Goal: Task Accomplishment & Management: Manage account settings

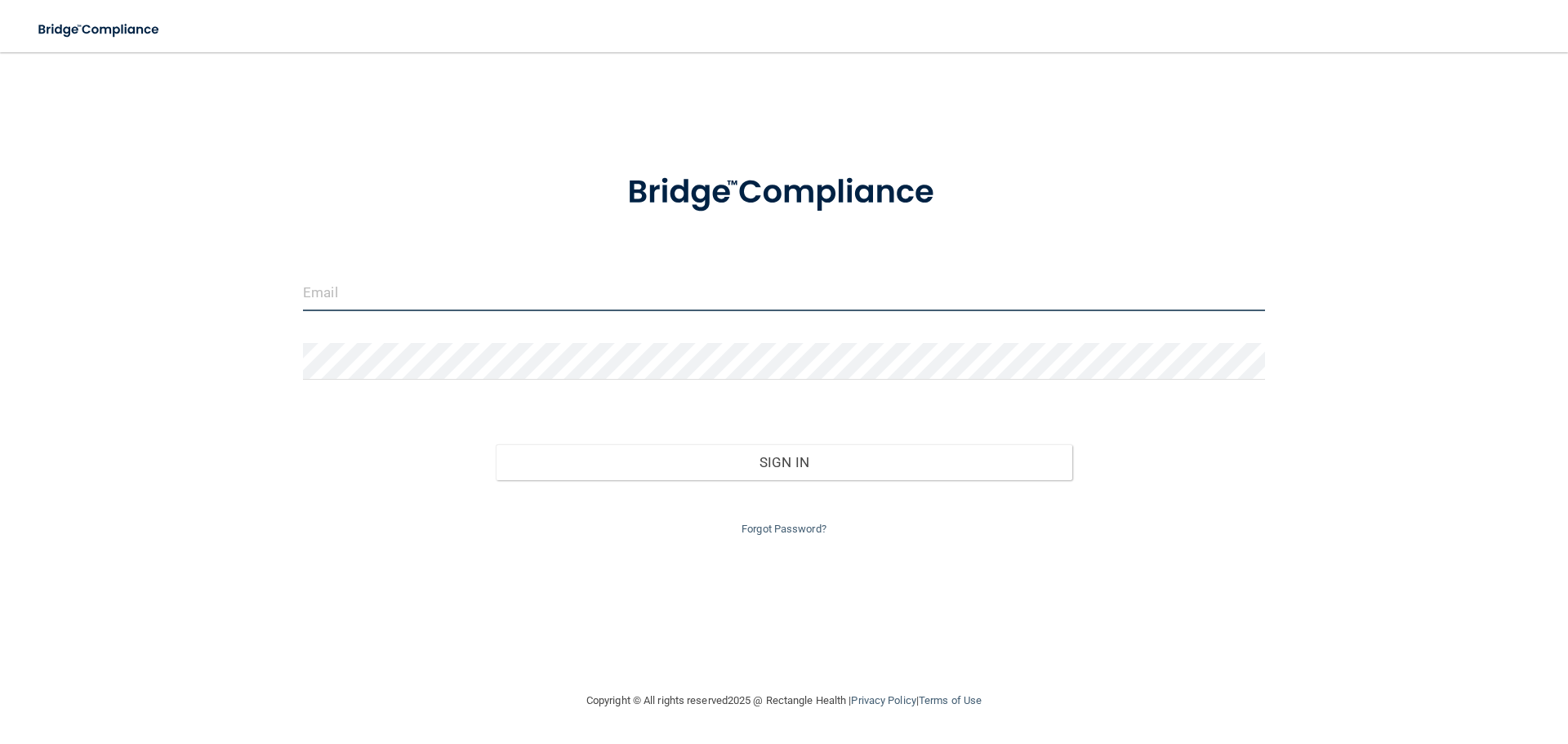
type input "[EMAIL_ADDRESS][DOMAIN_NAME]"
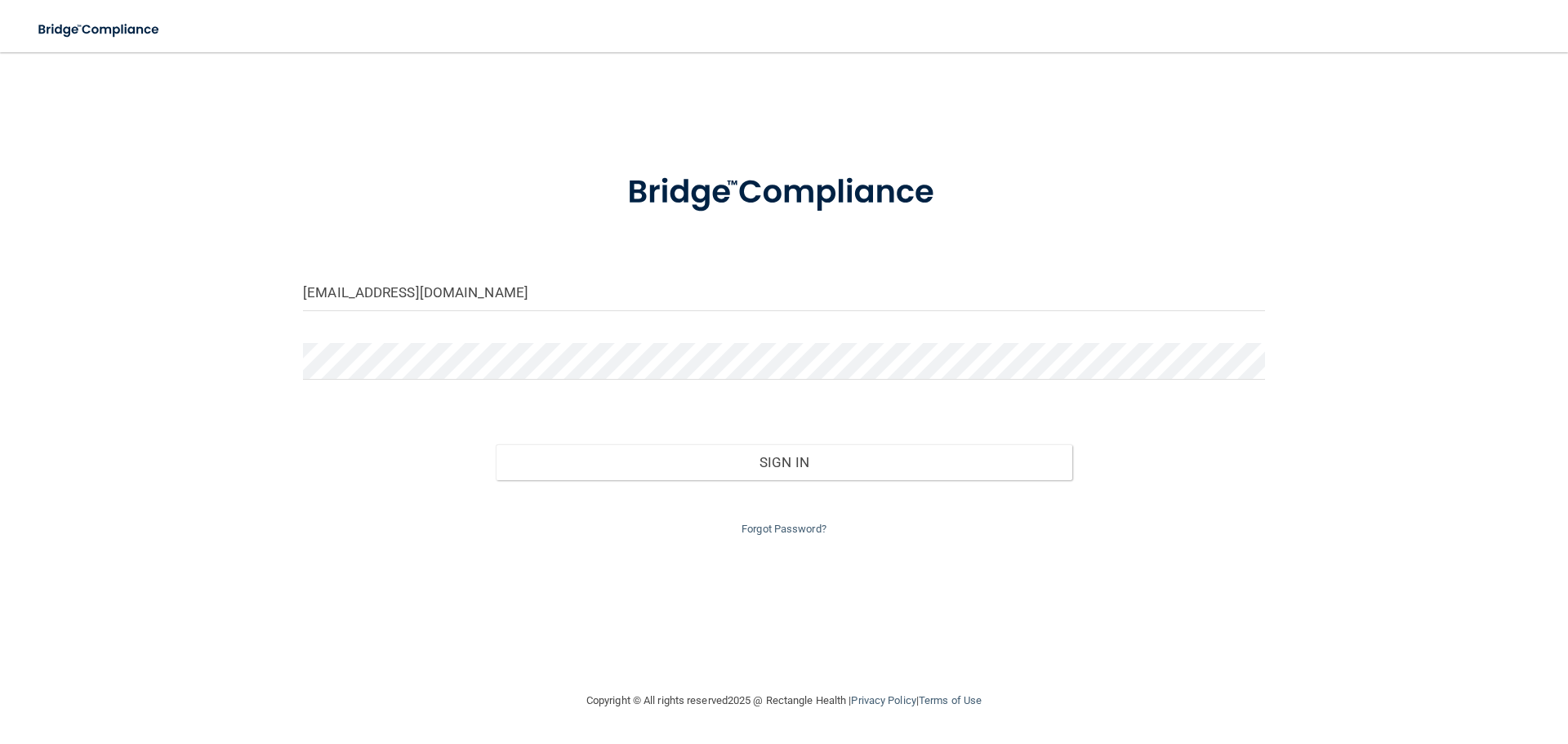
click at [781, 502] on div "Forgot Password?" at bounding box center [784, 509] width 987 height 58
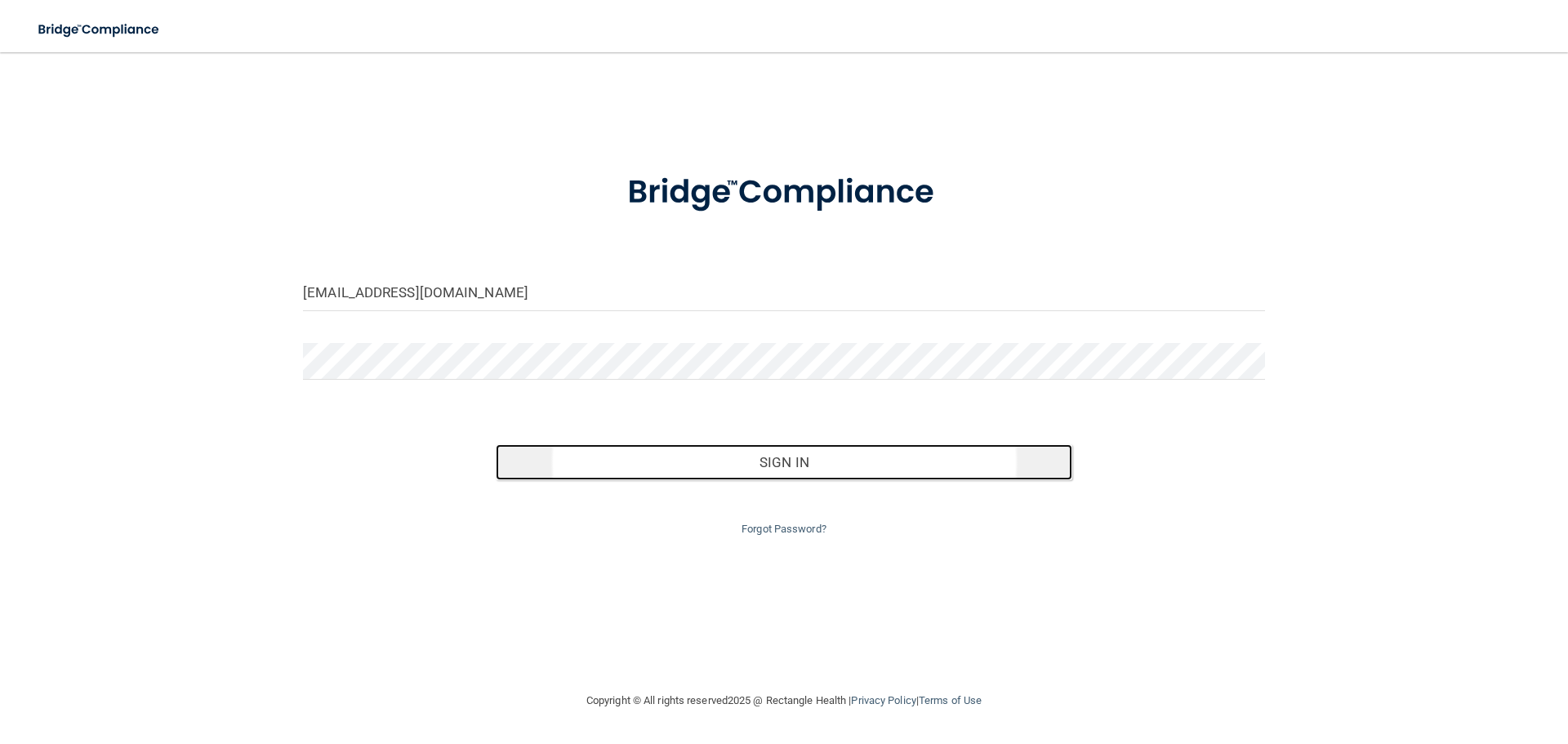
drag, startPoint x: 811, startPoint y: 443, endPoint x: 823, endPoint y: 460, distance: 20.8
click at [812, 444] on button "Sign In" at bounding box center [784, 462] width 577 height 36
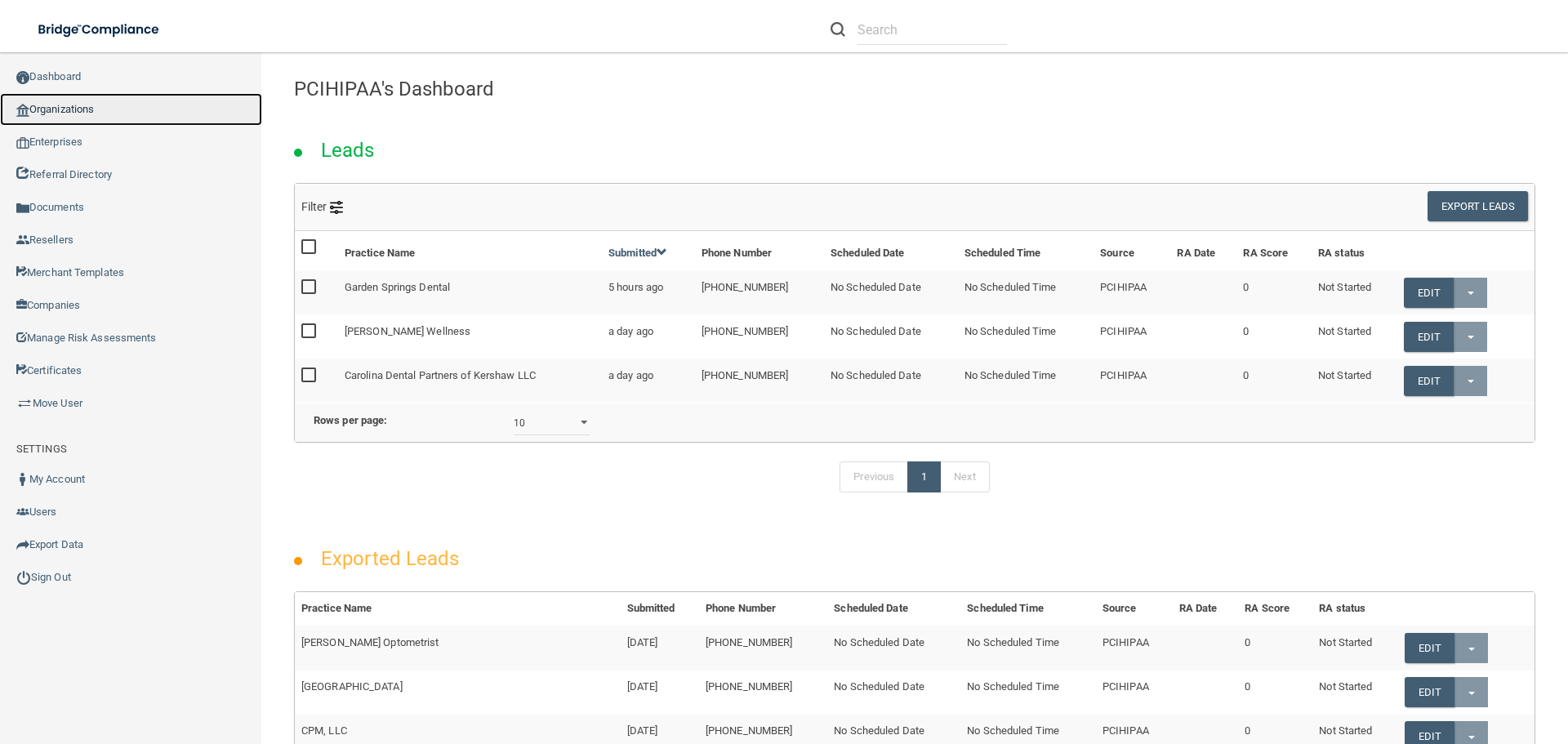
click at [54, 111] on link "Organizations" at bounding box center [131, 110] width 262 height 32
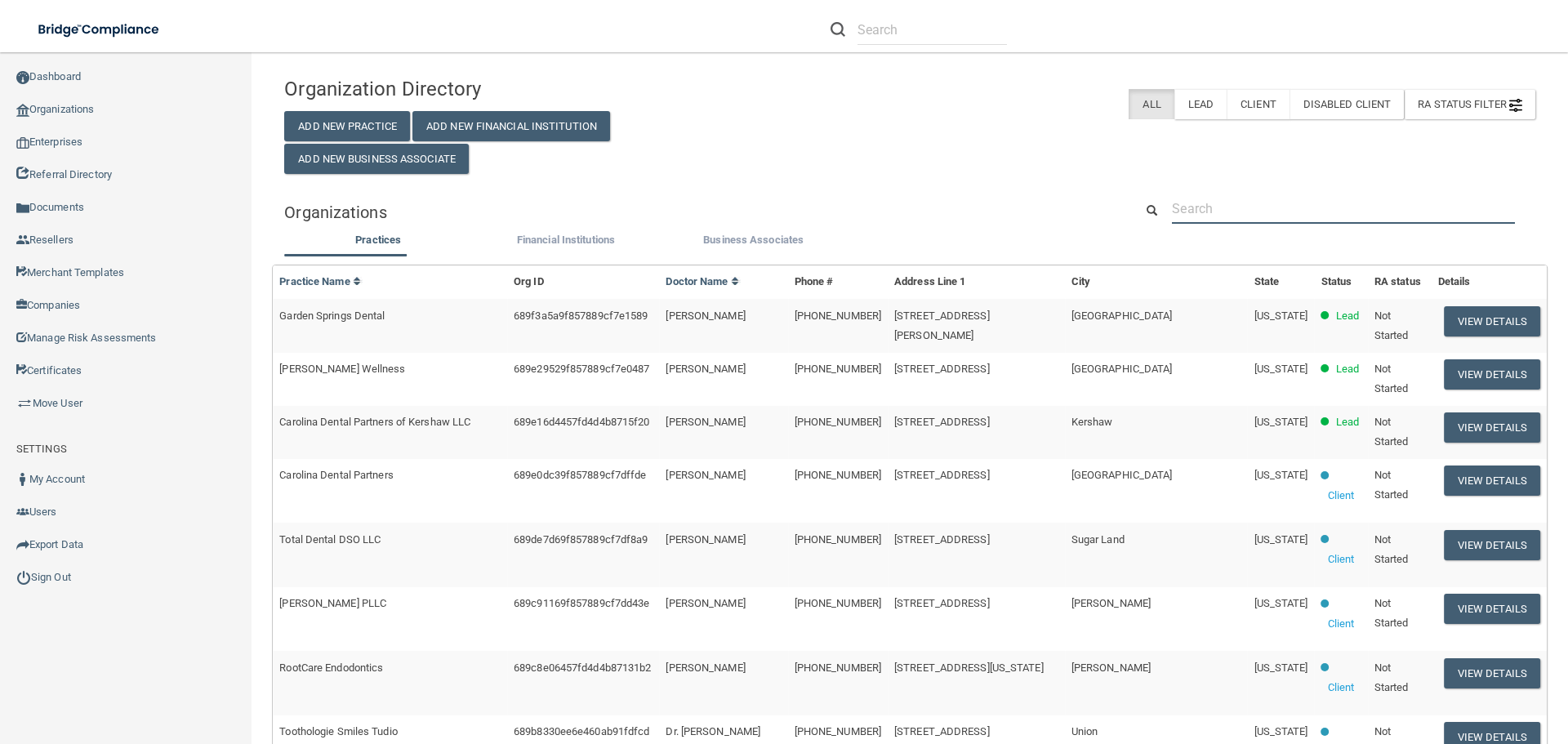
click at [1236, 202] on input "text" at bounding box center [1343, 208] width 343 height 31
paste input "[PERSON_NAME] DDS, Inc."
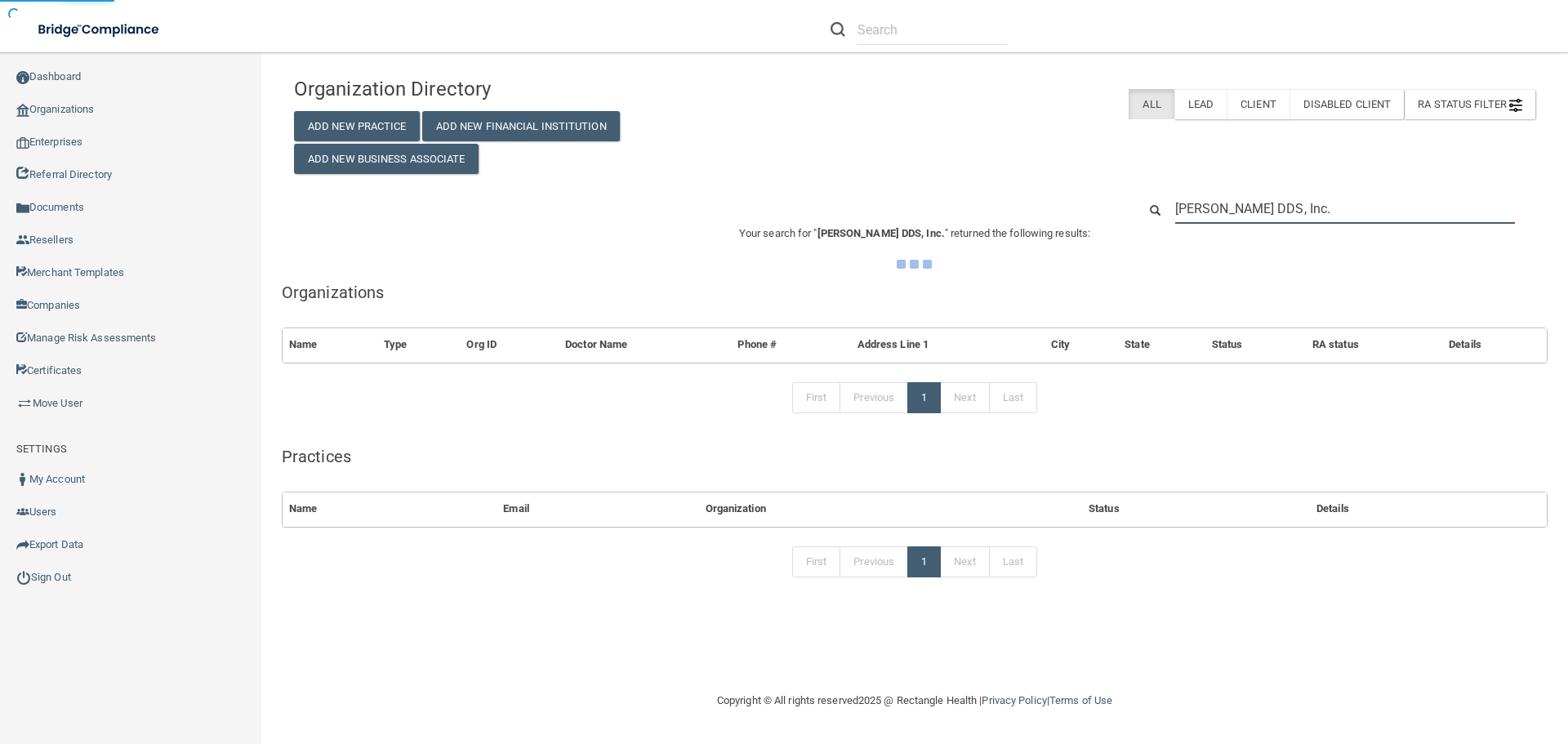
type input "[PERSON_NAME] DDS, Inc."
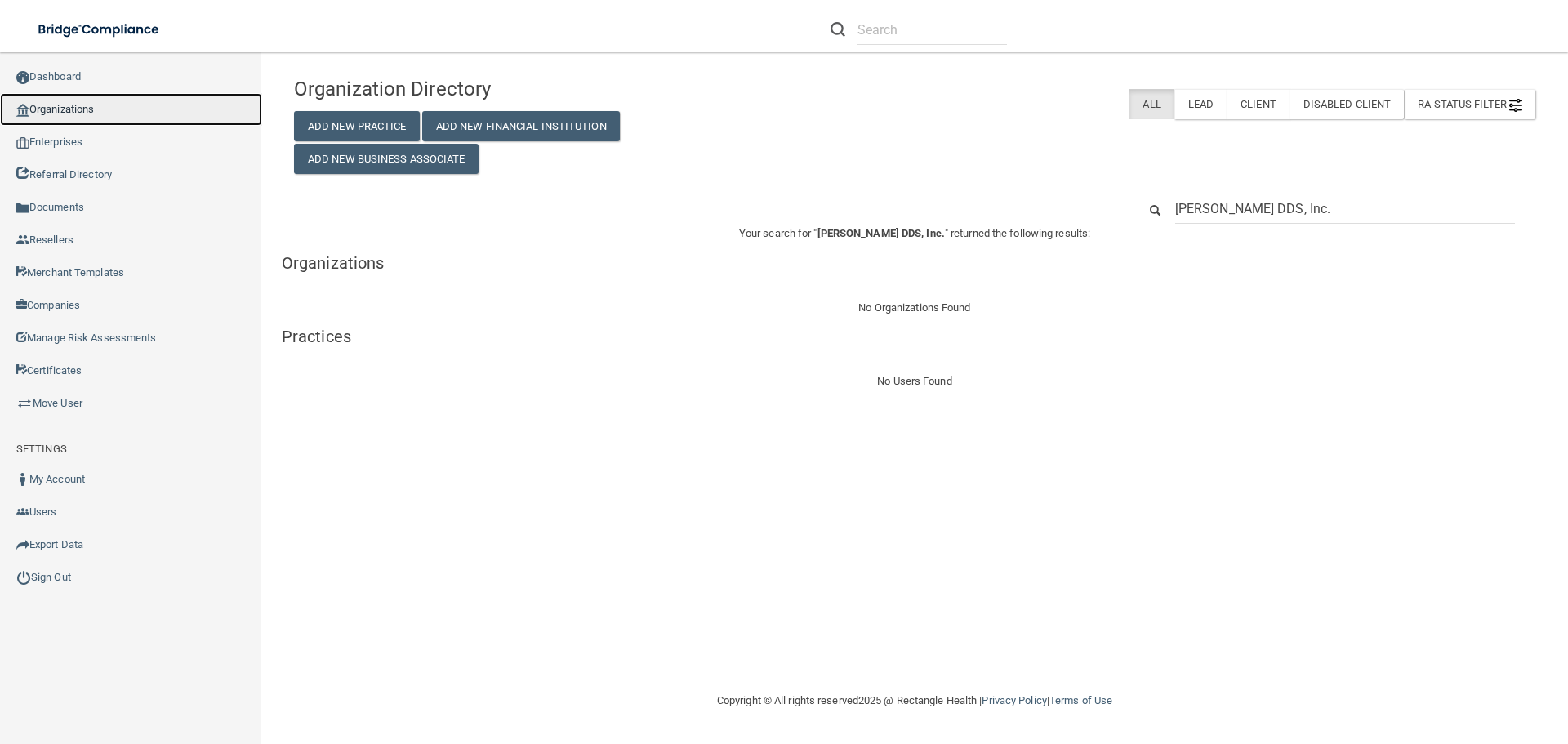
click at [63, 102] on link "Organizations" at bounding box center [131, 110] width 262 height 32
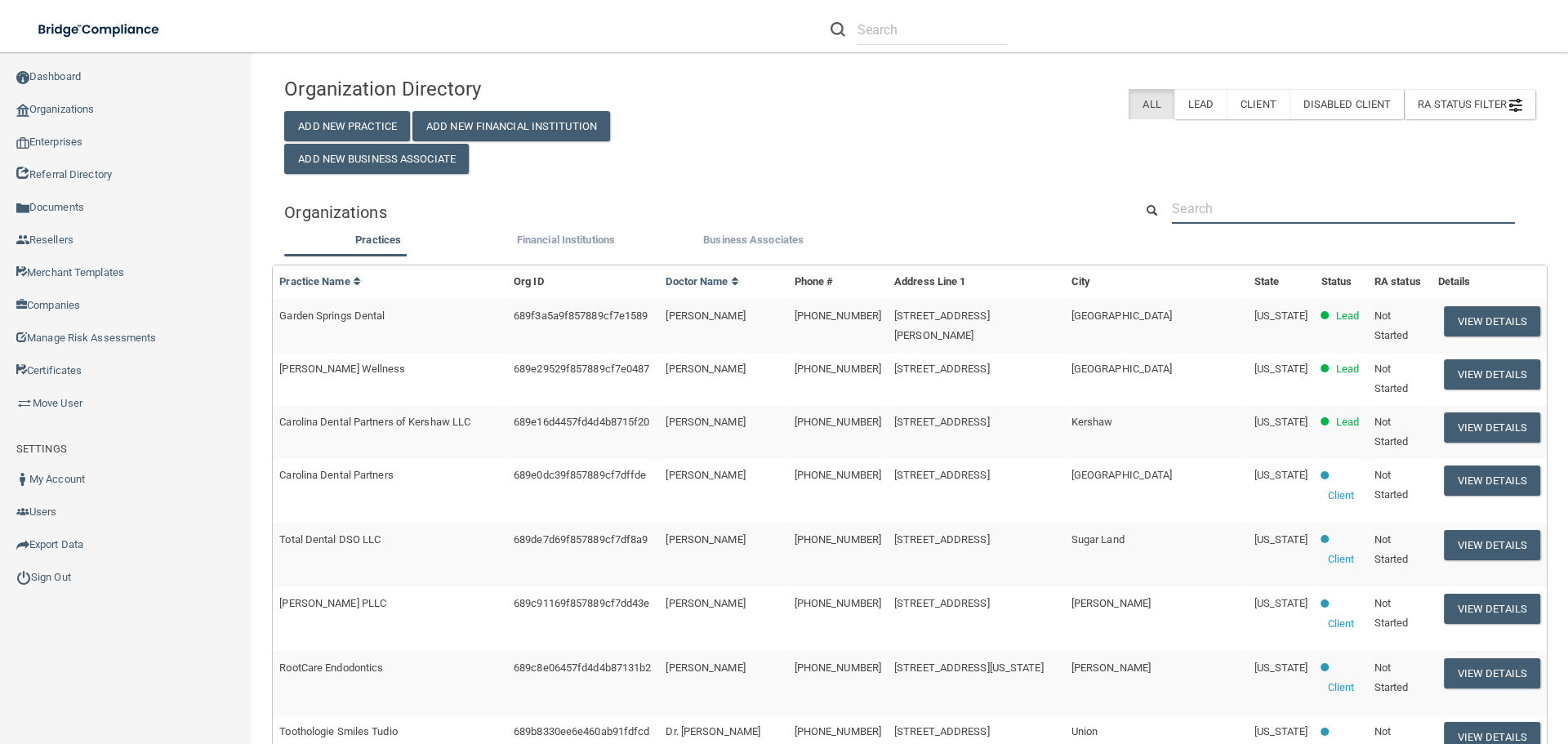
drag, startPoint x: 1291, startPoint y: 193, endPoint x: 1298, endPoint y: 204, distance: 13.0
click at [1293, 197] on input "text" at bounding box center [1343, 208] width 343 height 31
paste input "650) 595-0163"
type input "650) 595-0163"
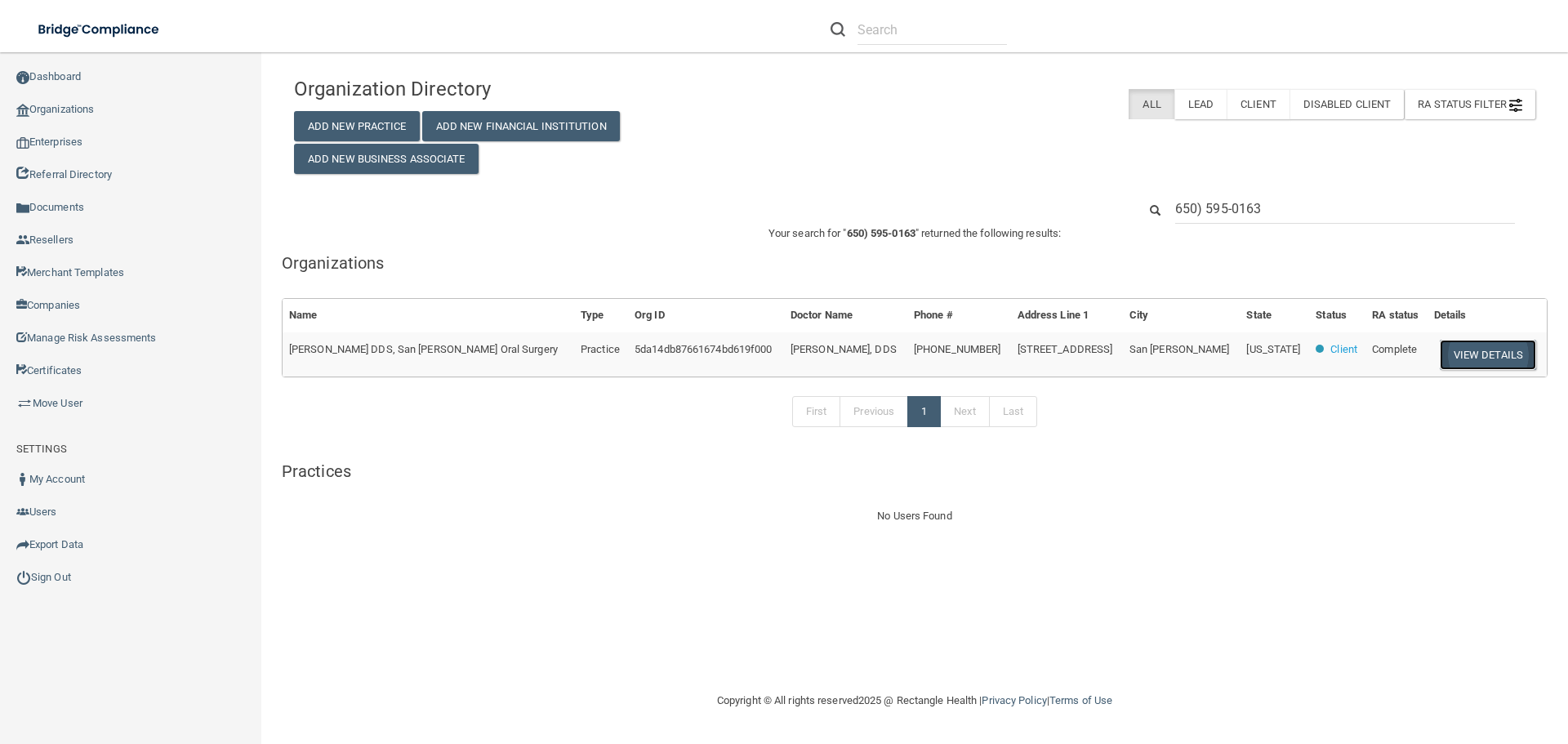
click at [1488, 352] on button "View Details" at bounding box center [1487, 355] width 96 height 31
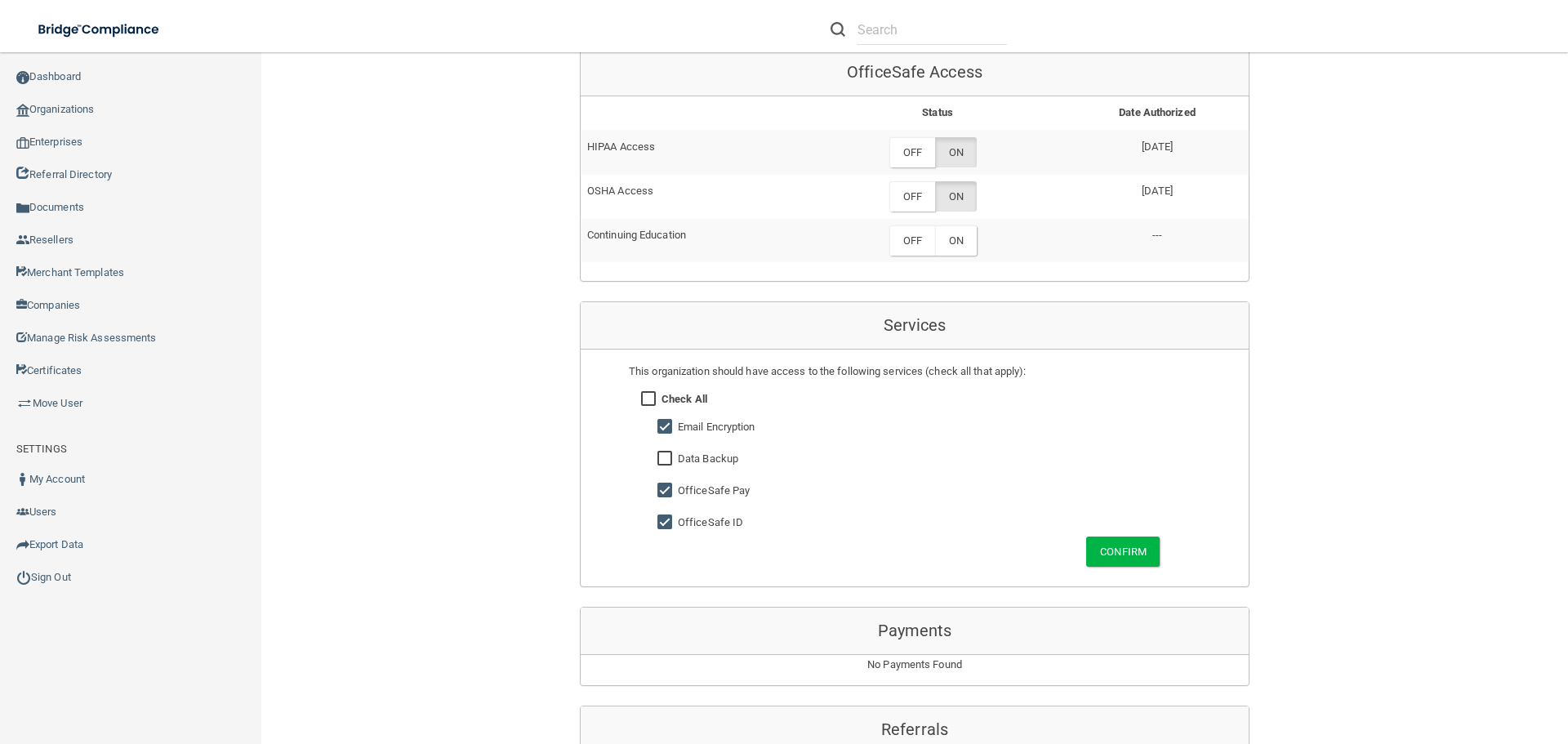
scroll to position [735, 0]
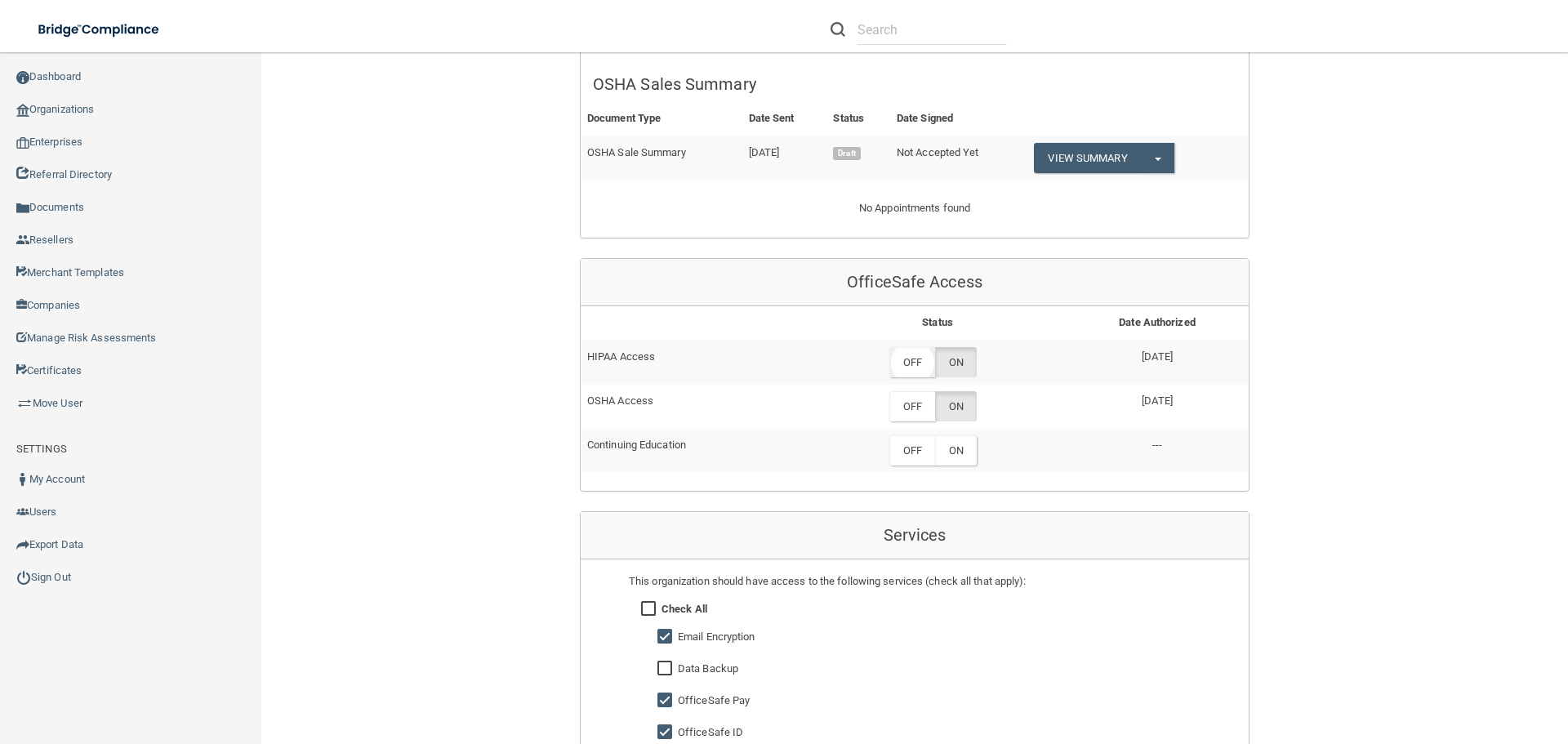
click at [905, 360] on label "OFF" at bounding box center [912, 362] width 46 height 31
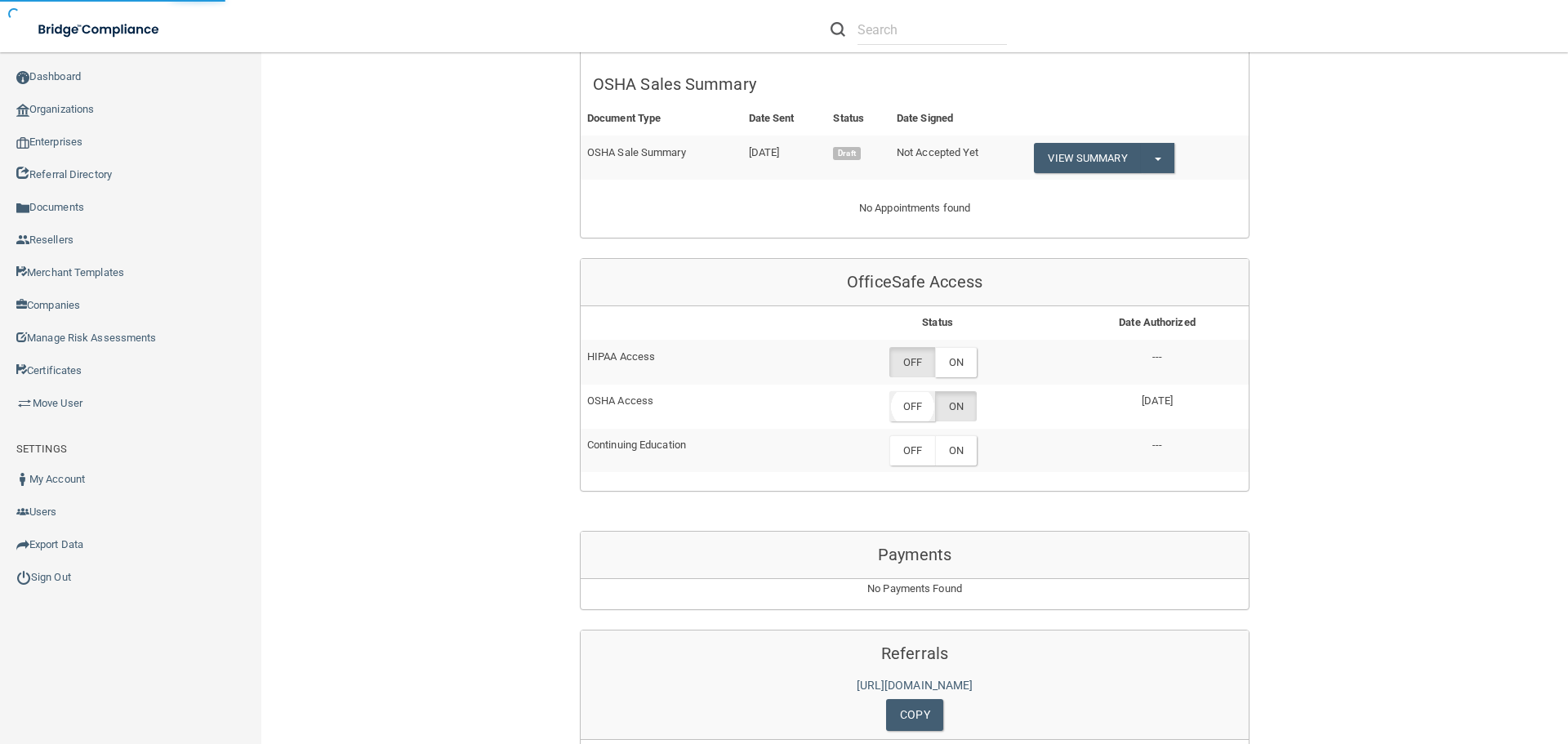
click at [907, 403] on label "OFF" at bounding box center [912, 406] width 46 height 31
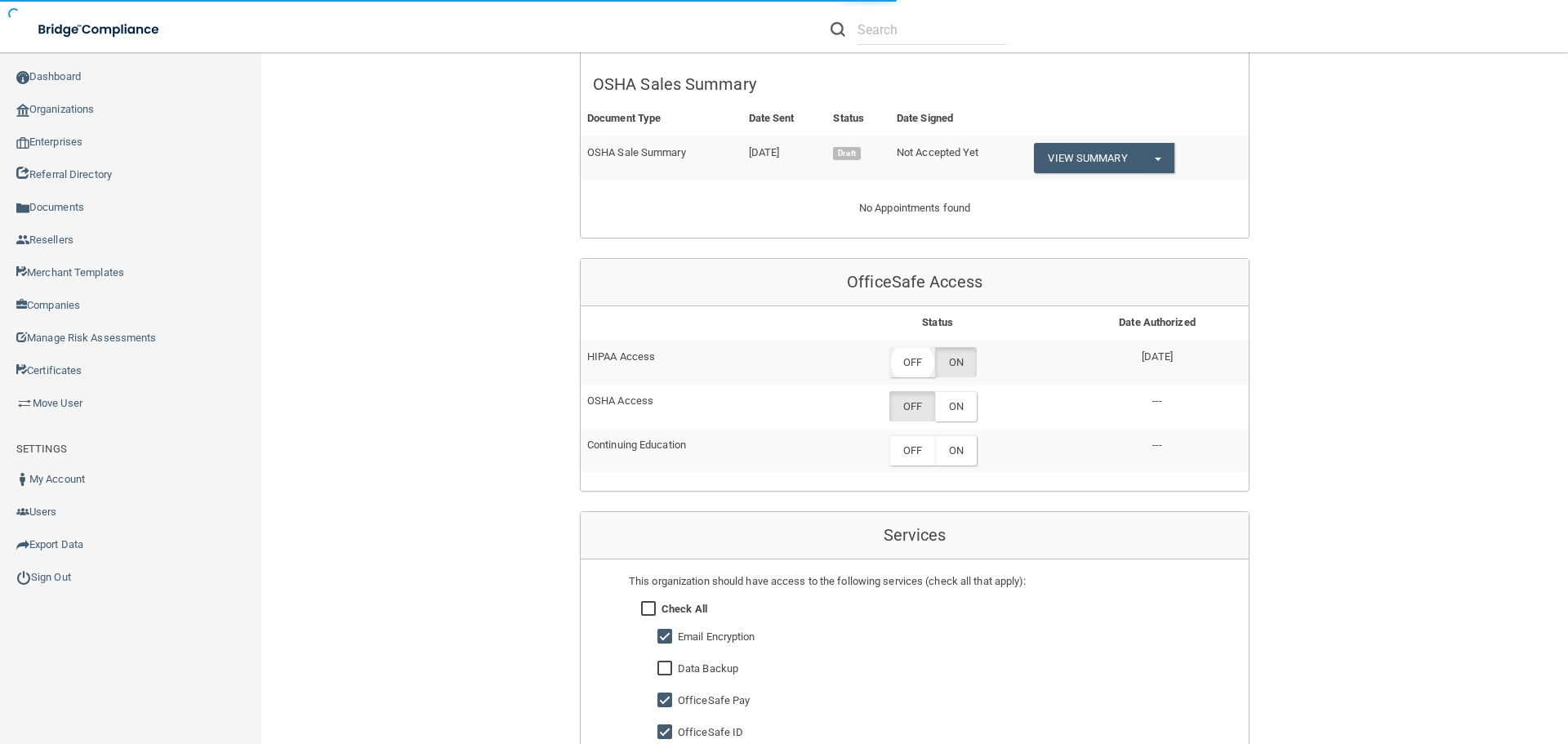
click at [923, 367] on label "OFF" at bounding box center [912, 362] width 46 height 31
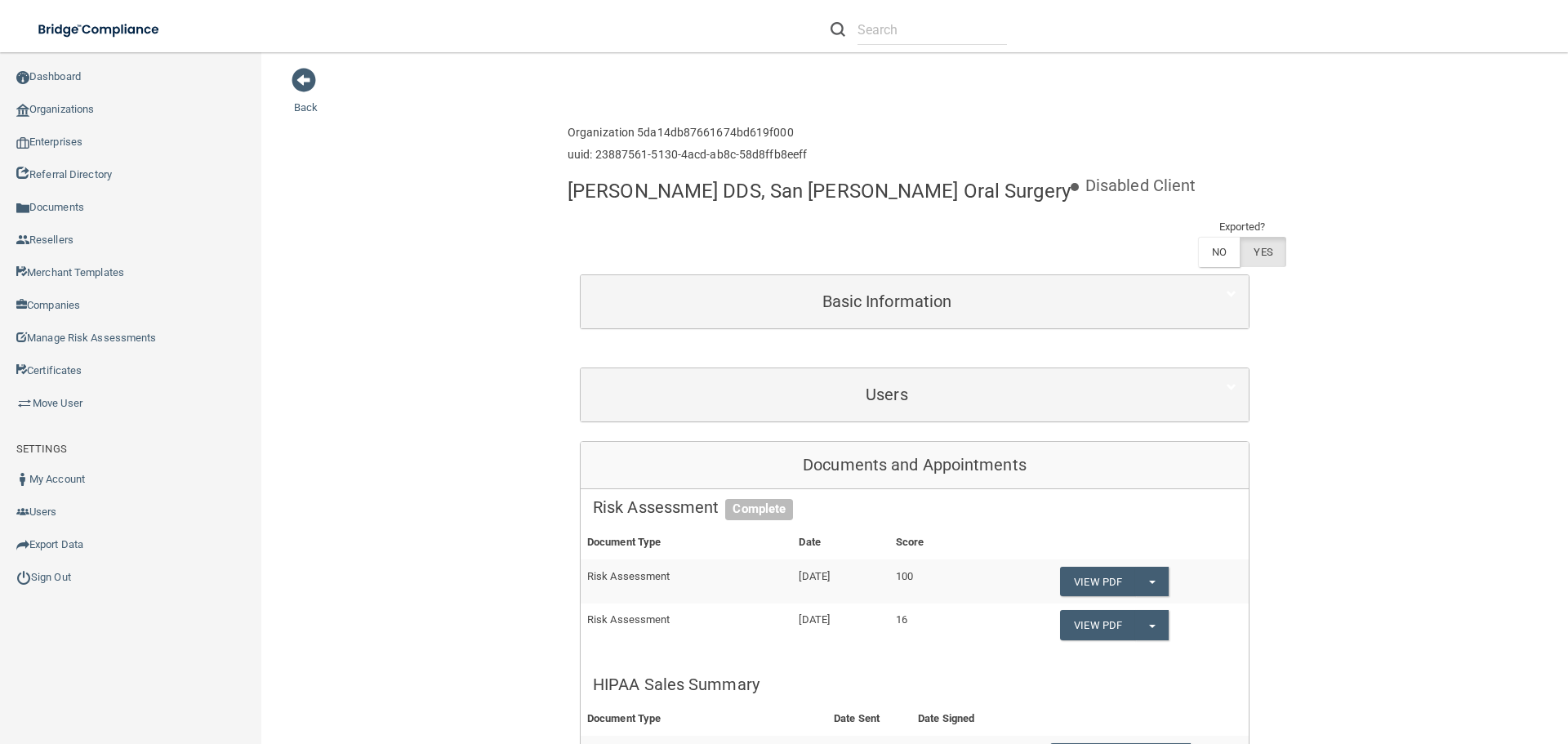
scroll to position [0, 0]
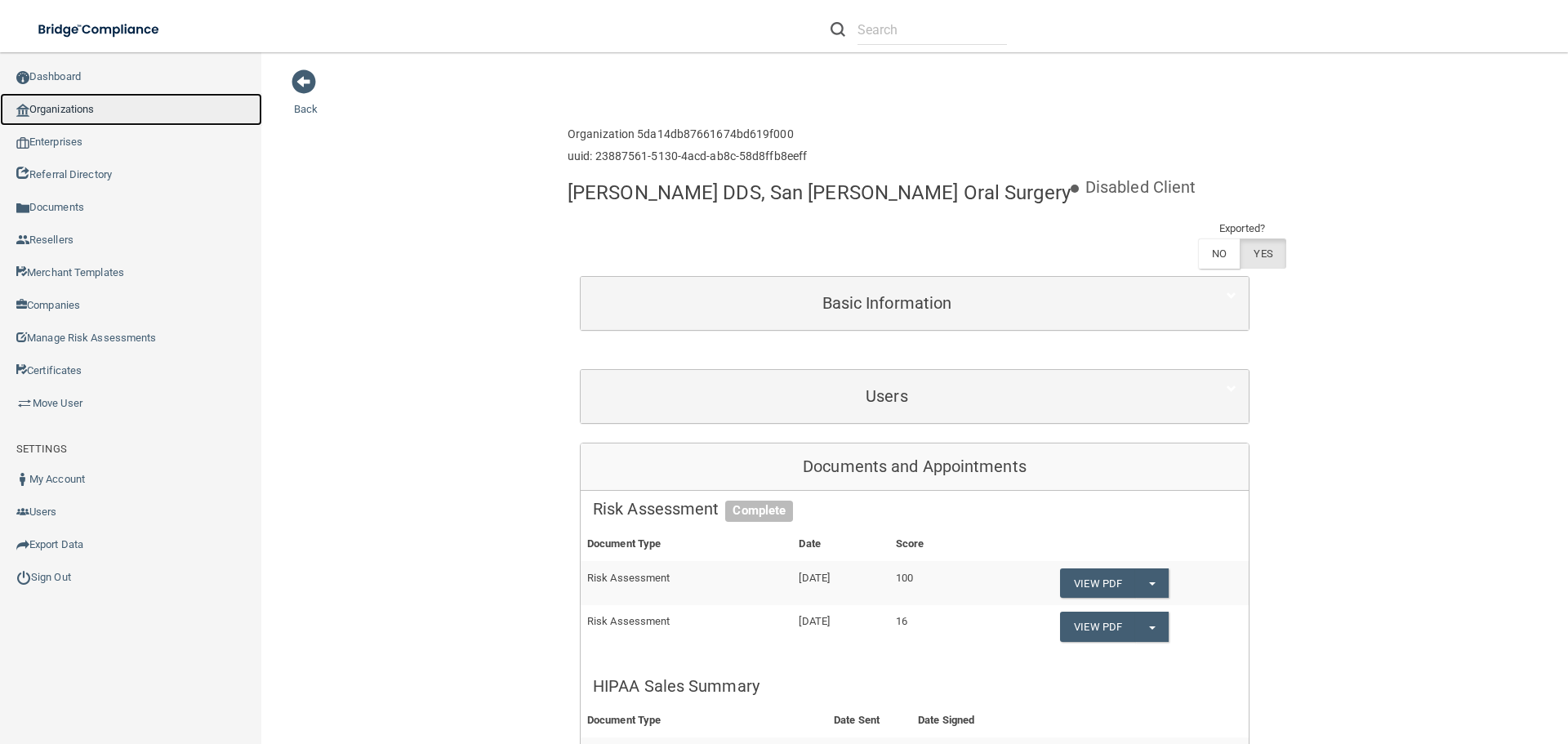
click at [67, 114] on link "Organizations" at bounding box center [131, 110] width 262 height 32
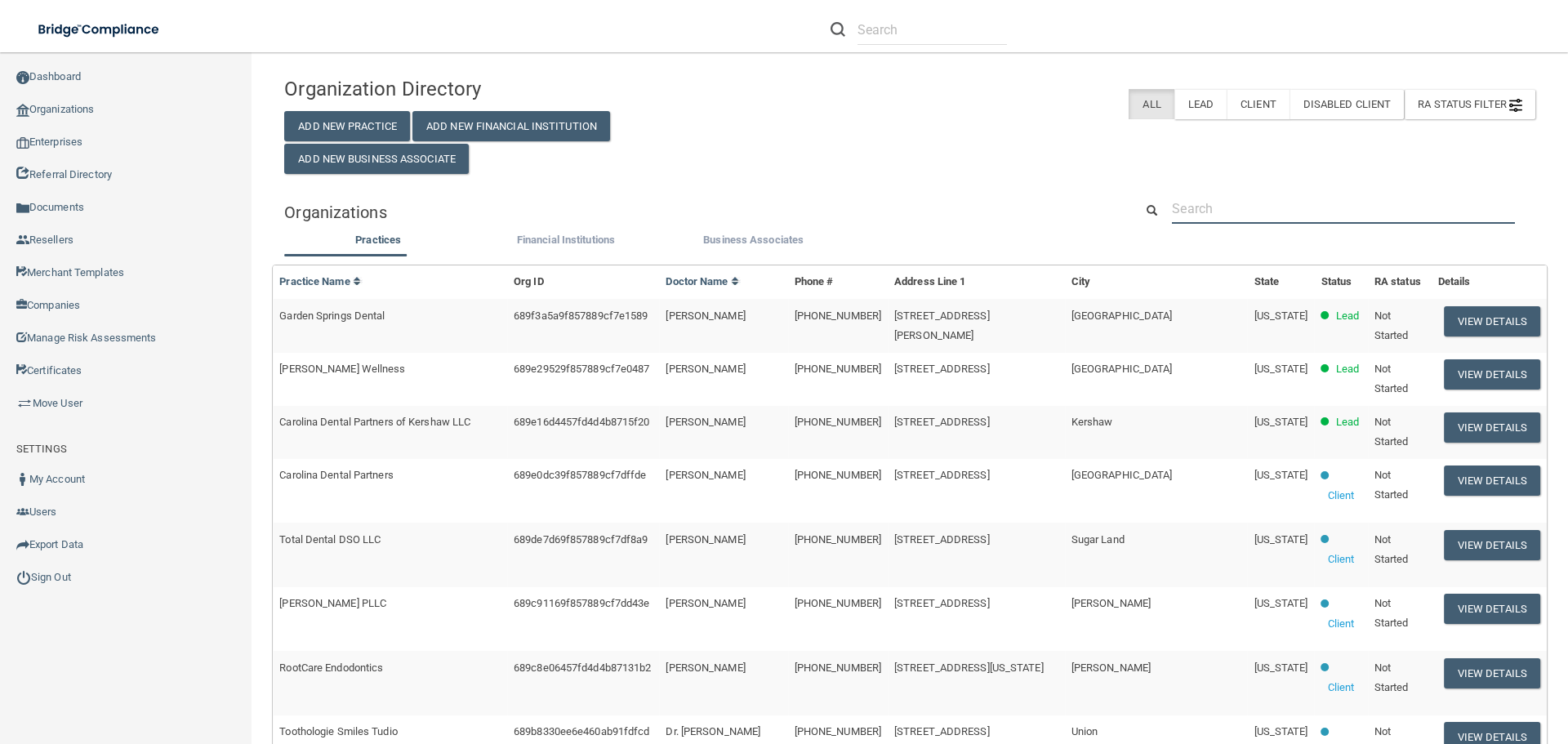
click at [1262, 199] on input "text" at bounding box center [1343, 208] width 343 height 31
paste input "Harmony Dentistry"
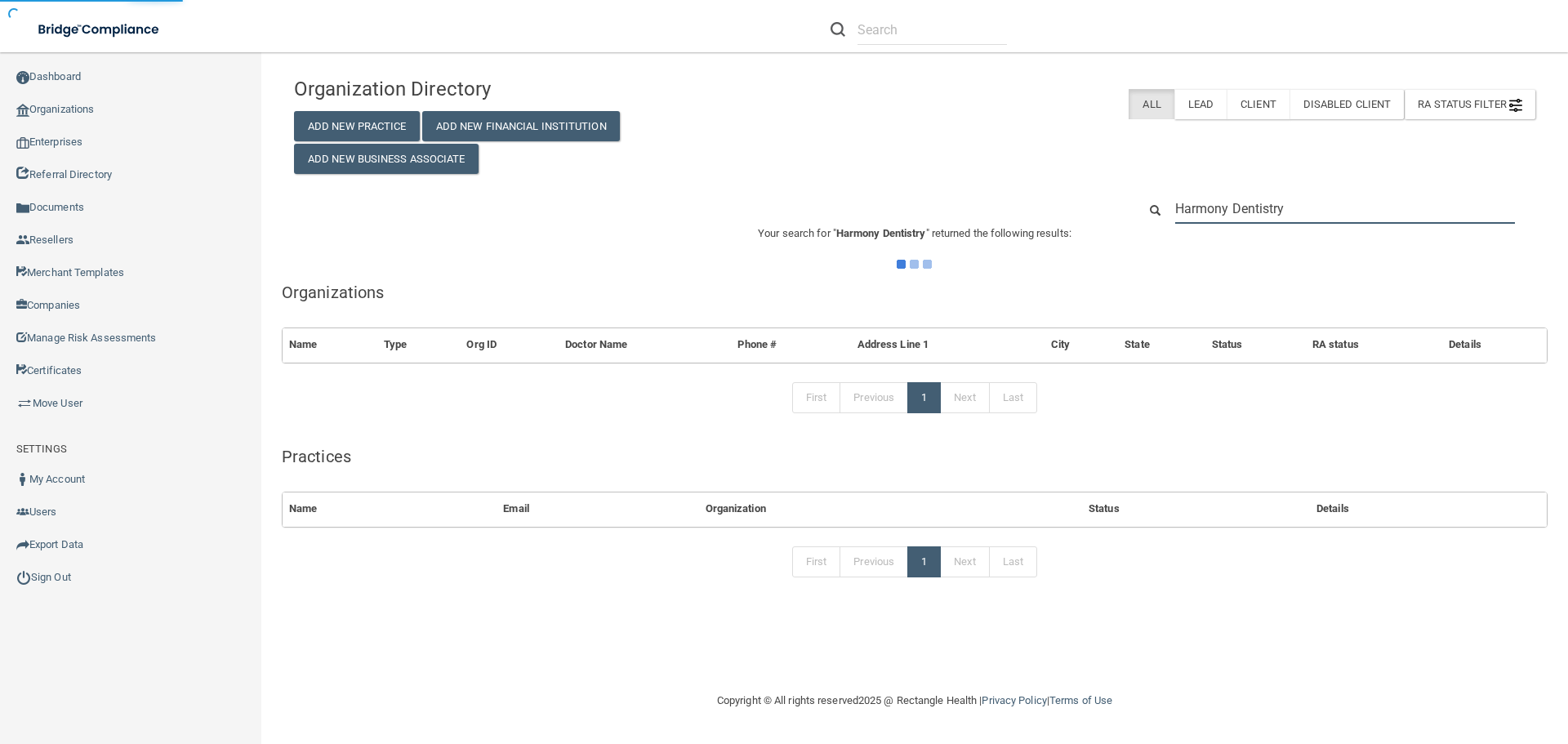
type input "Harmony Dentistry"
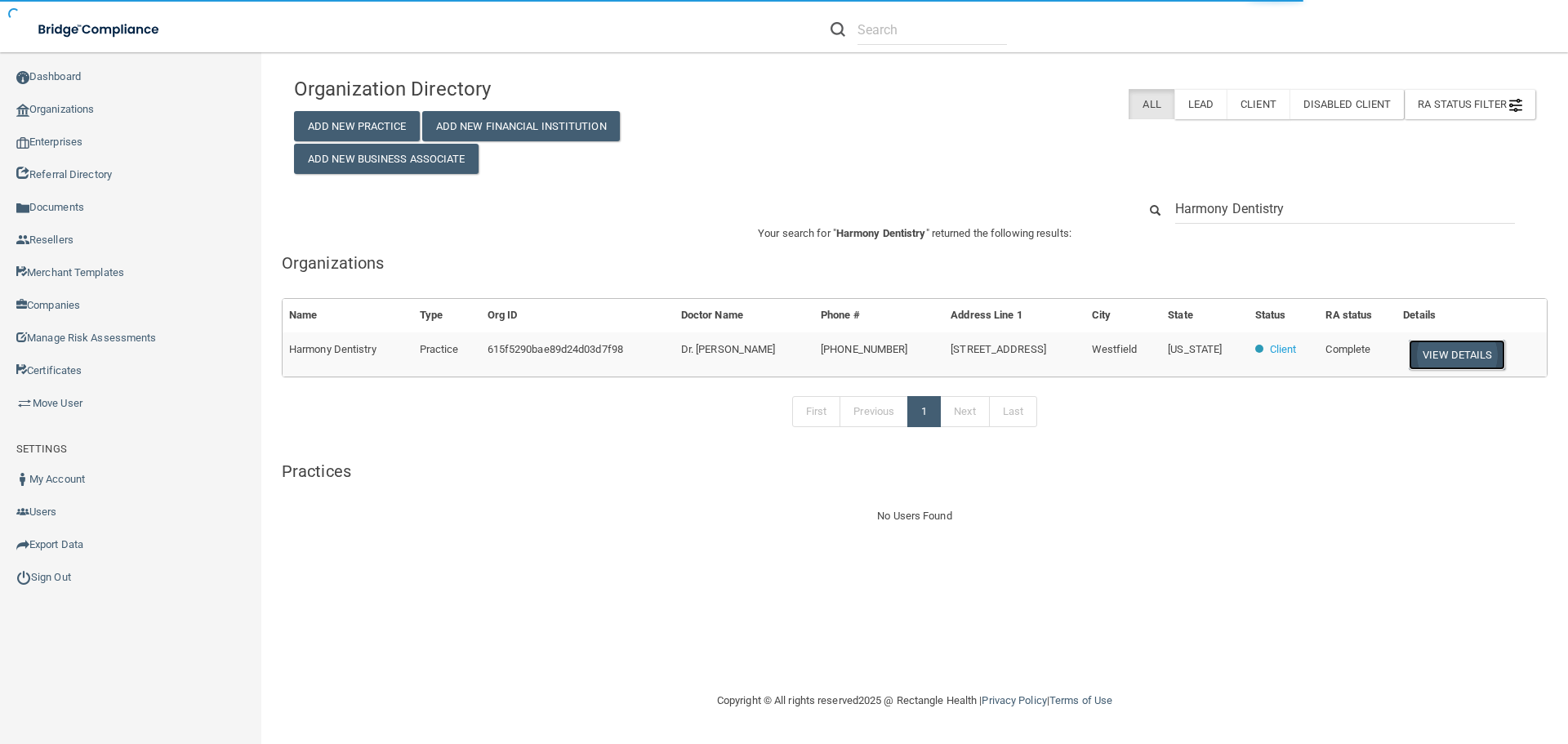
click at [1472, 352] on button "View Details" at bounding box center [1457, 355] width 96 height 31
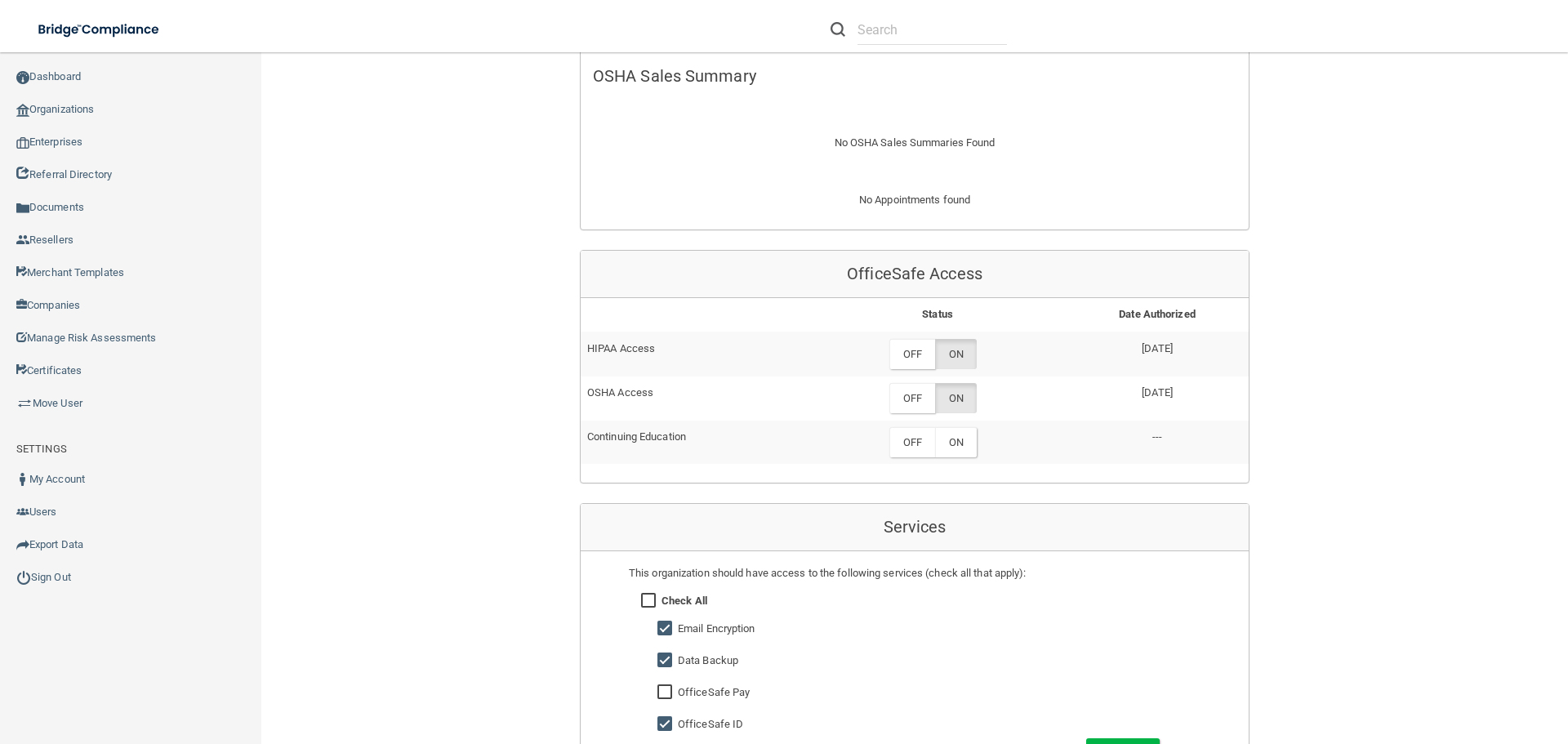
scroll to position [735, 0]
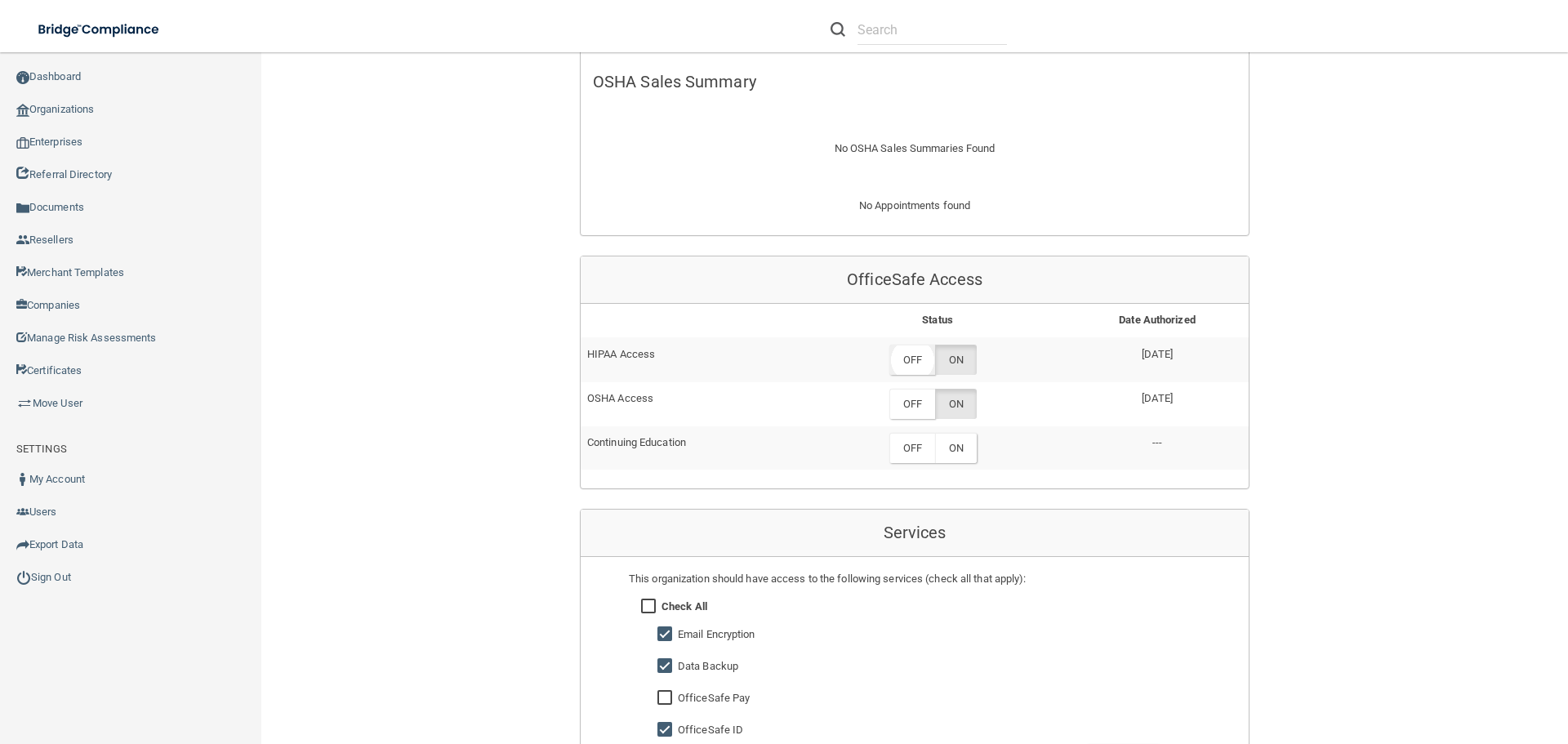
click at [908, 360] on label "OFF" at bounding box center [912, 359] width 46 height 31
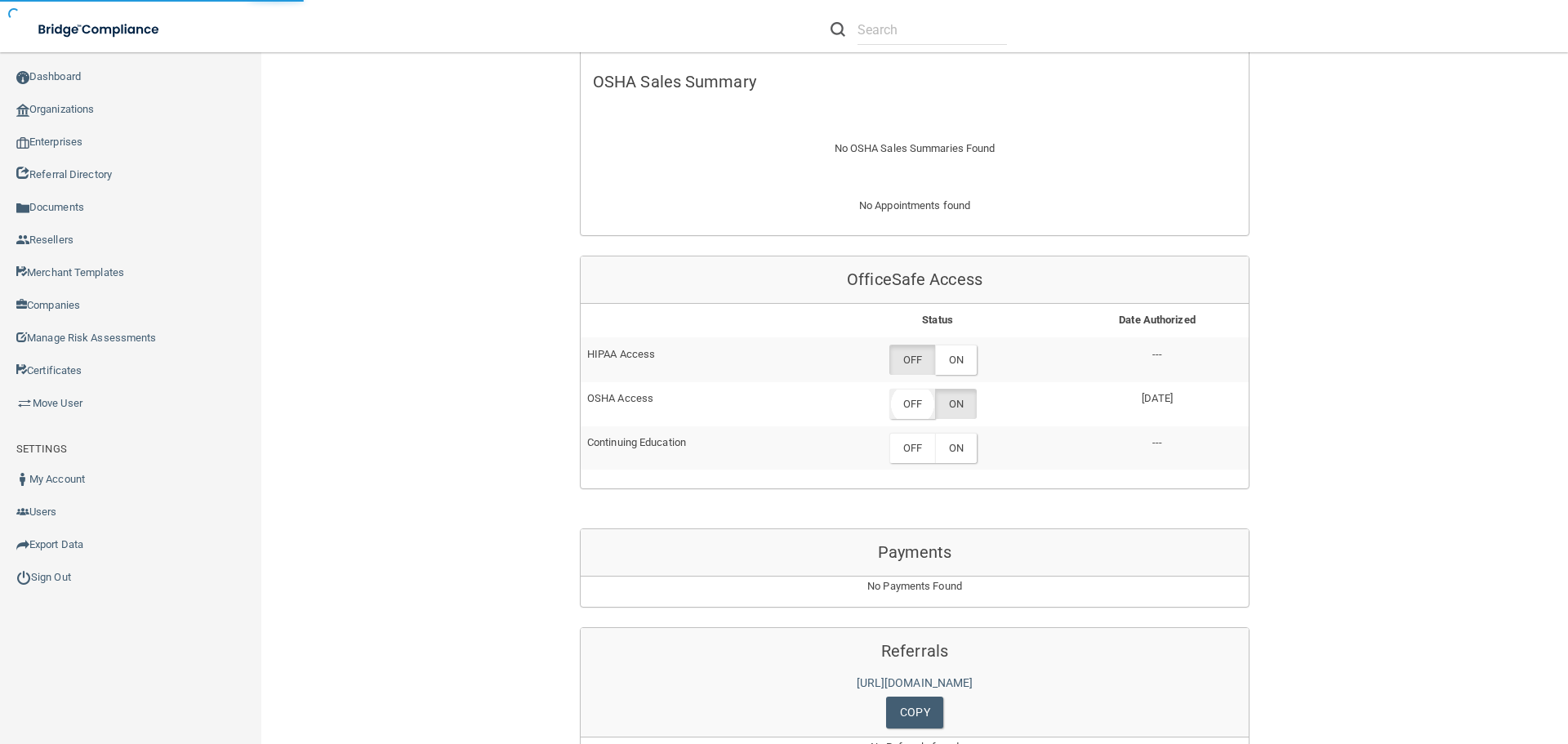
click at [908, 398] on label "OFF" at bounding box center [912, 404] width 46 height 31
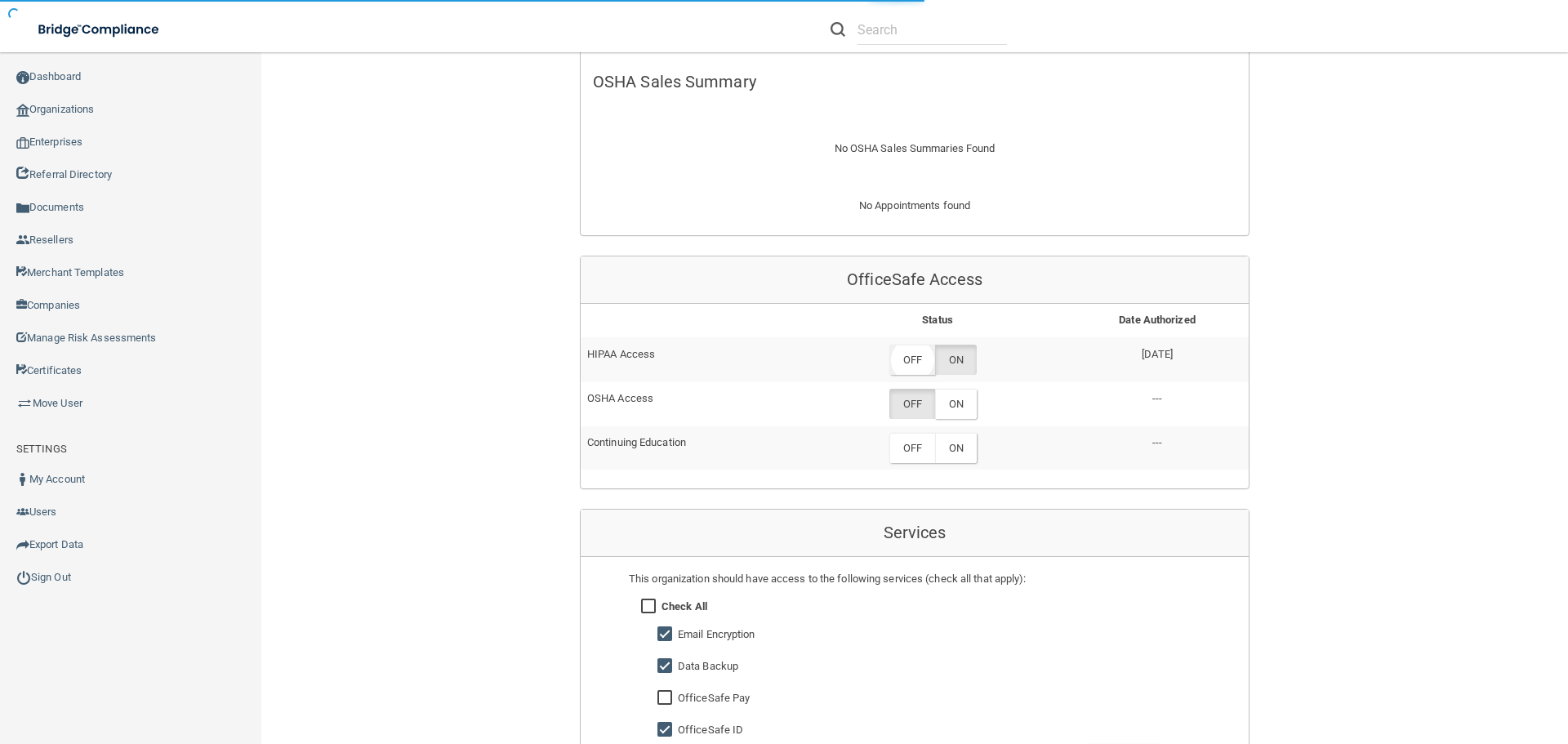
click at [907, 355] on label "OFF" at bounding box center [912, 359] width 46 height 31
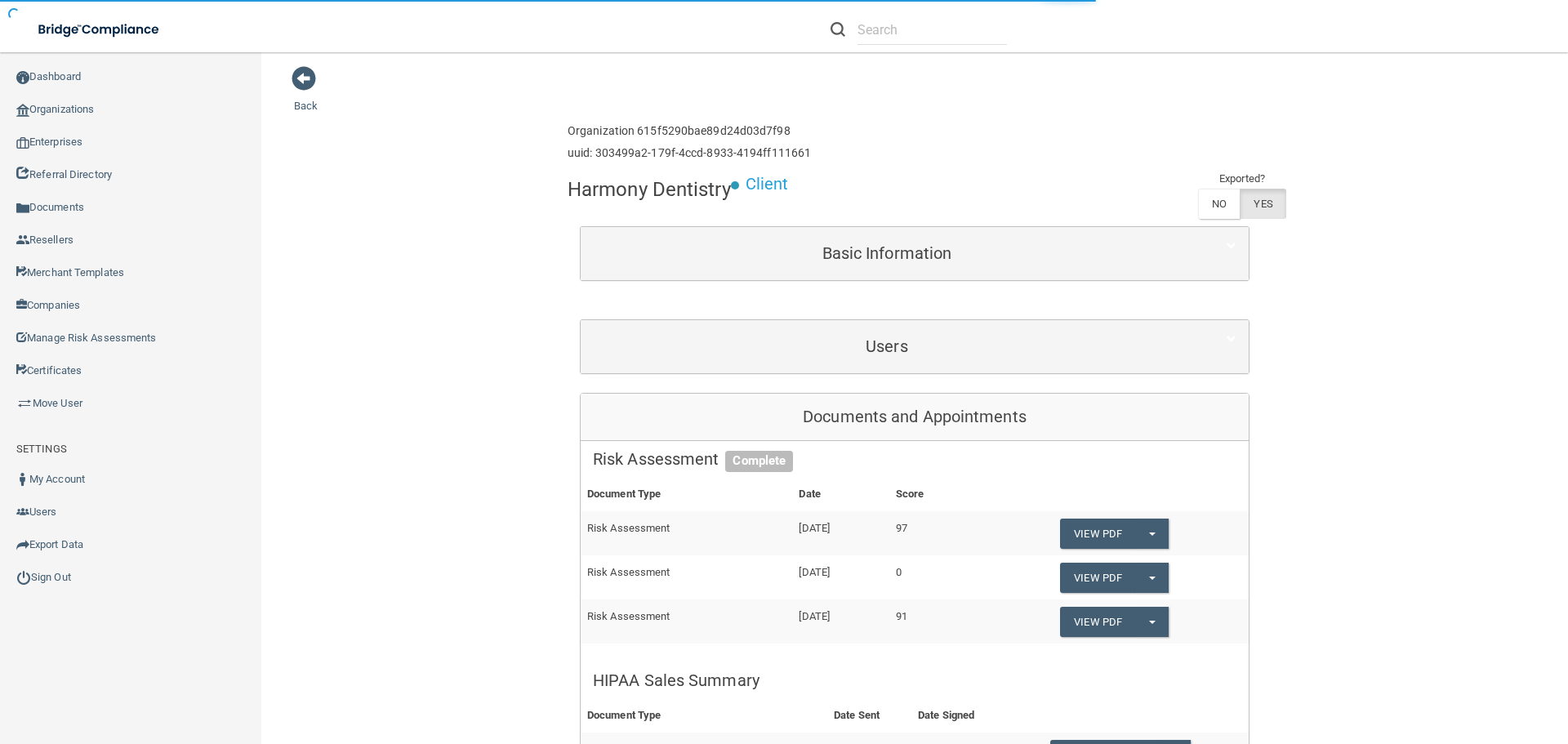
scroll to position [0, 0]
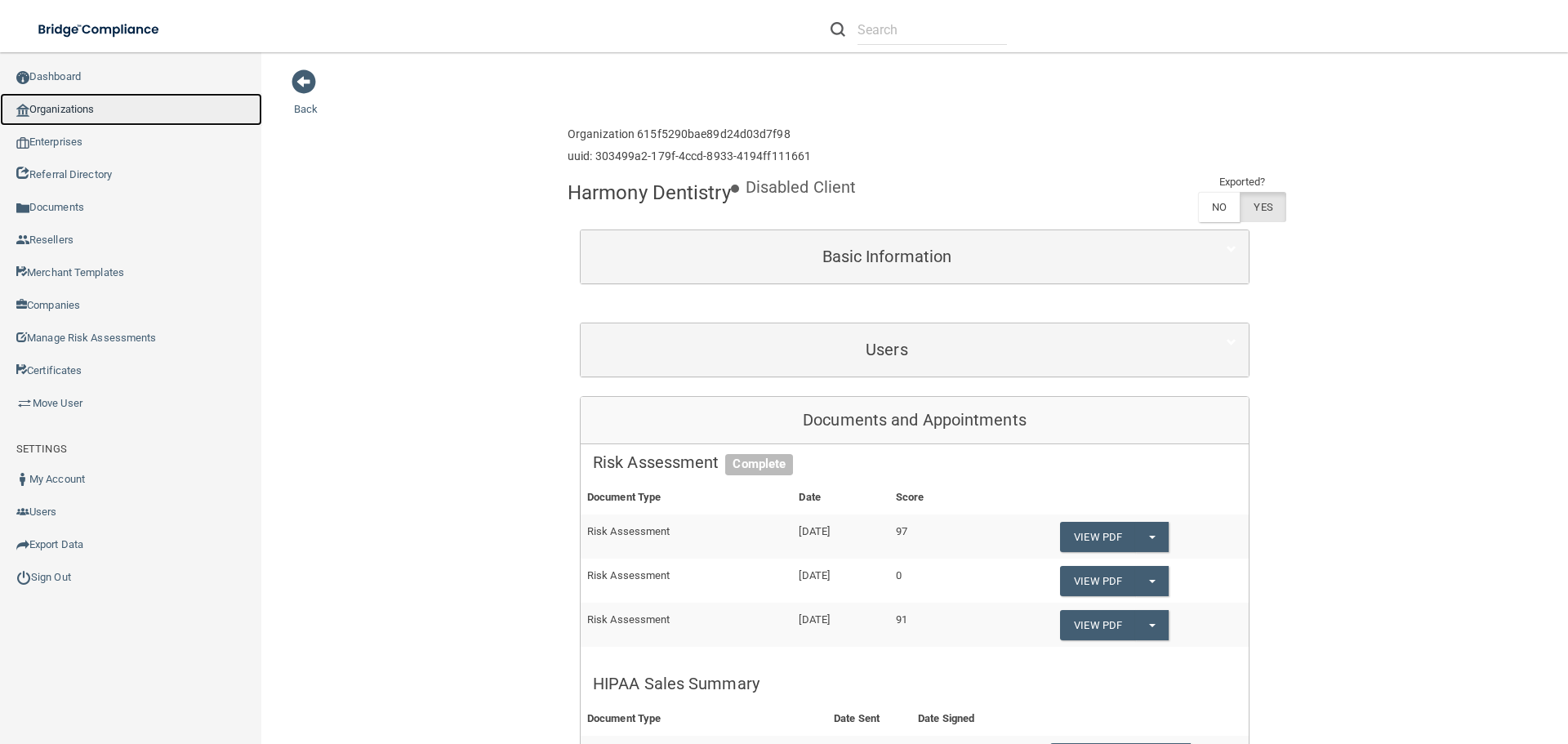
click at [54, 100] on link "Organizations" at bounding box center [131, 110] width 262 height 32
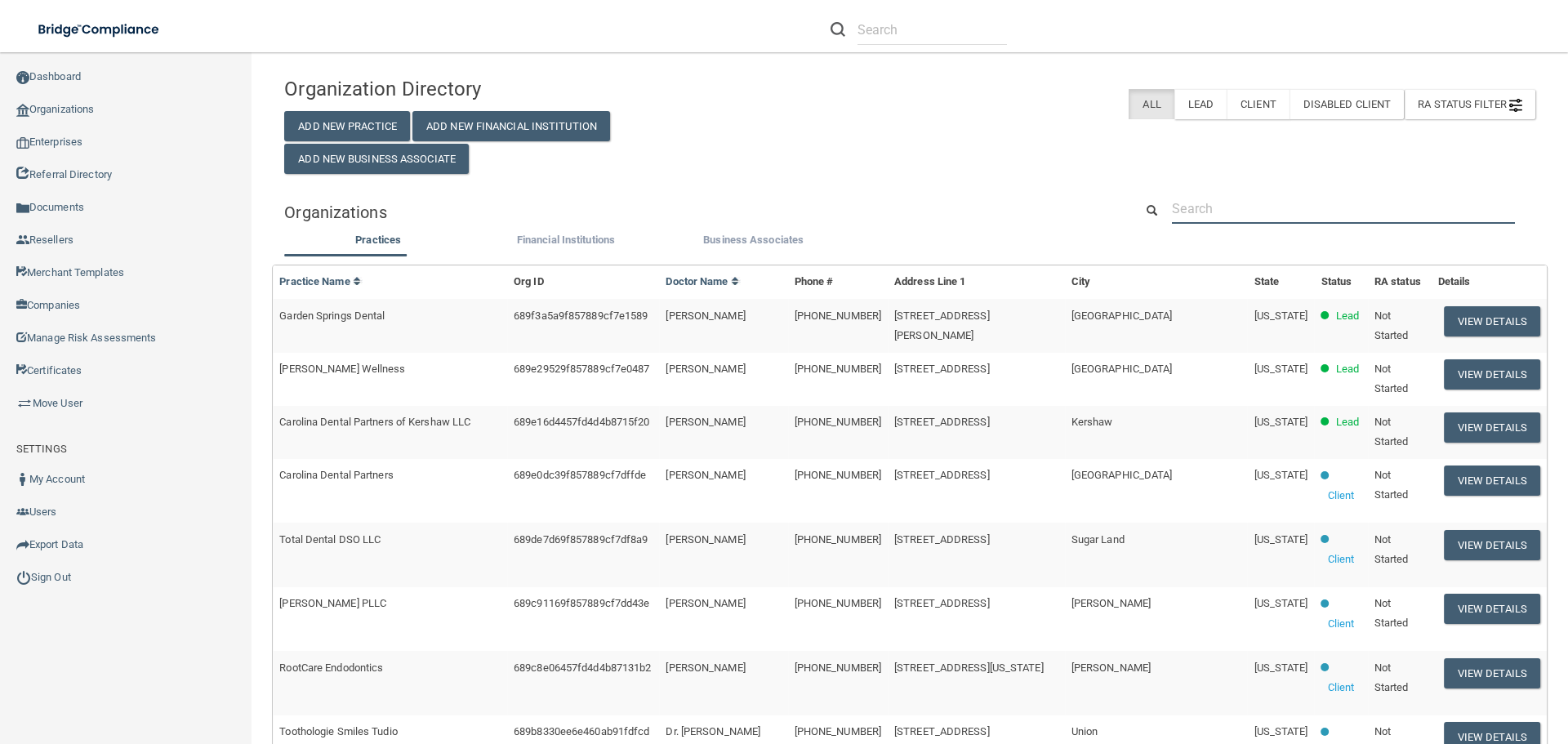
click at [1236, 204] on input "text" at bounding box center [1343, 208] width 343 height 31
paste input "[PERSON_NAME] DDS"
type input "[PERSON_NAME] DDS"
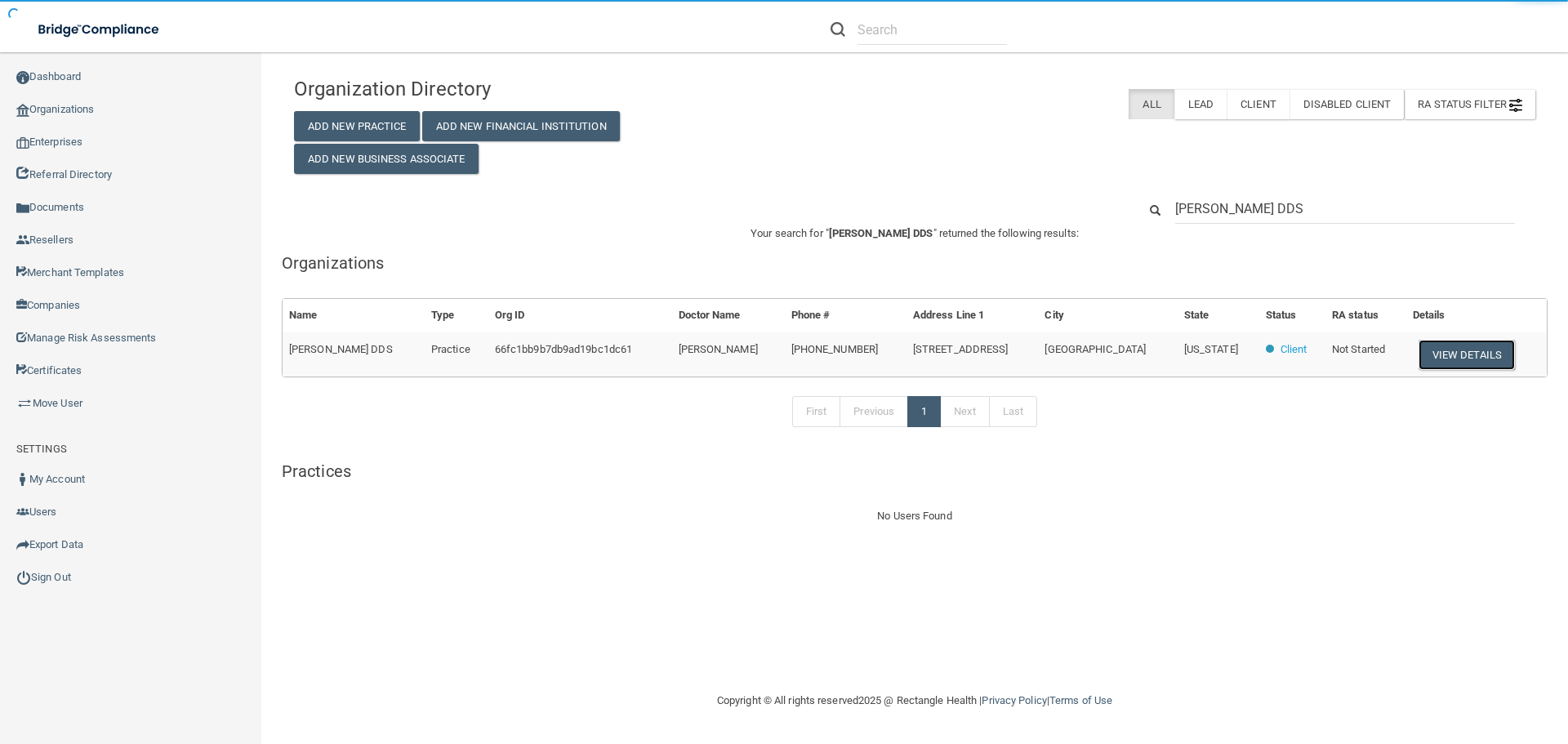
click at [1451, 351] on button "View Details" at bounding box center [1466, 355] width 96 height 31
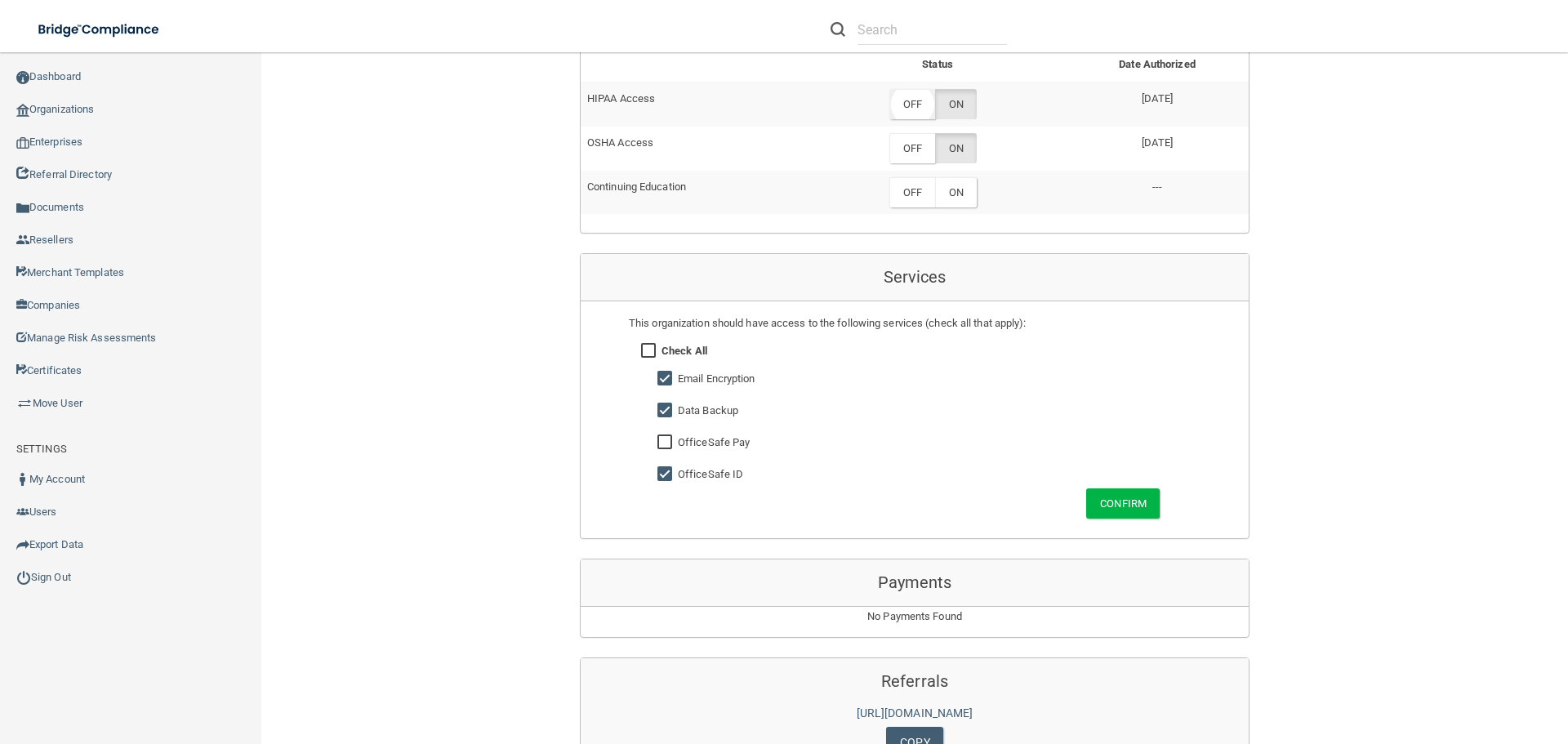
scroll to position [653, 0]
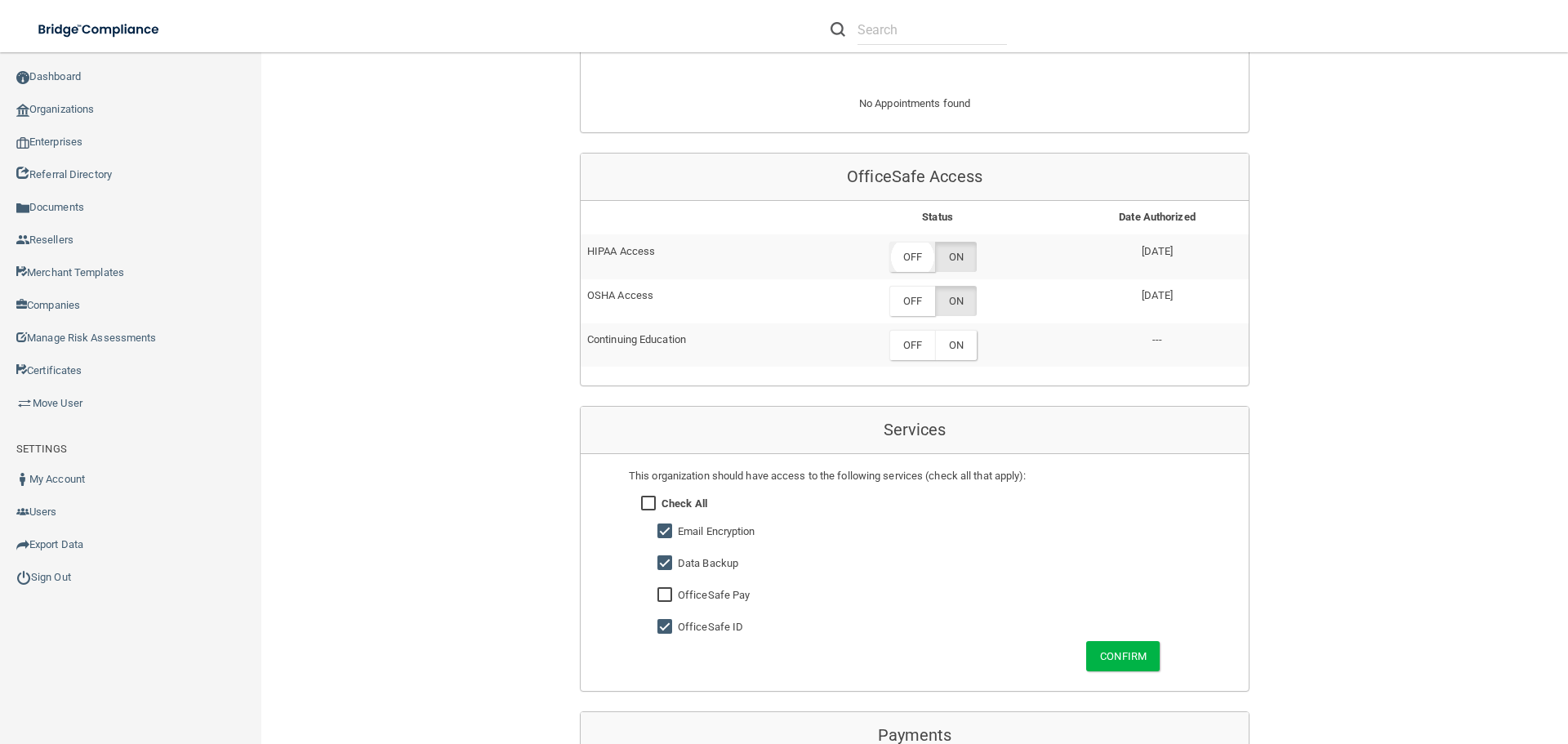
click at [907, 258] on label "OFF" at bounding box center [912, 257] width 46 height 31
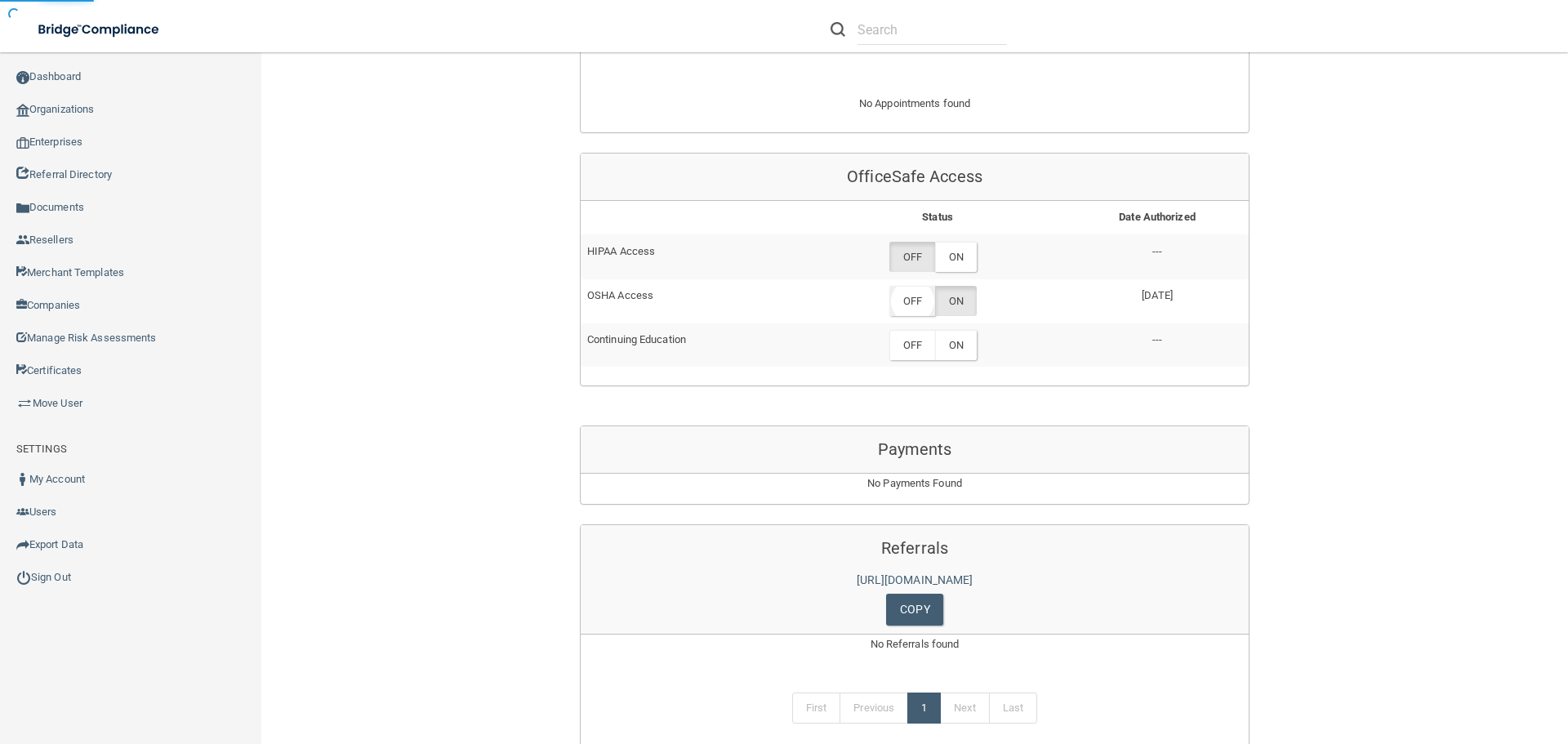
click at [908, 297] on label "OFF" at bounding box center [912, 301] width 46 height 31
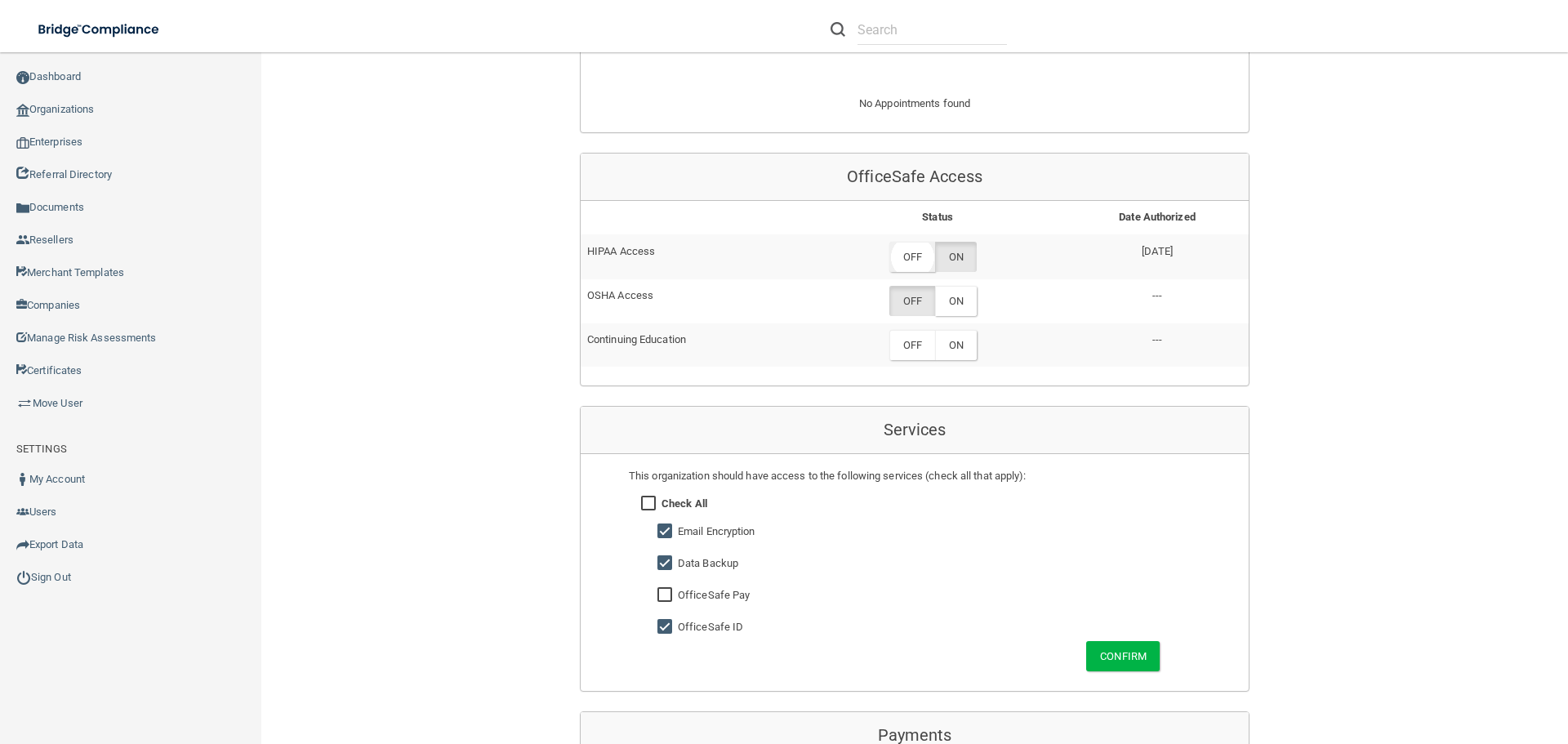
click at [897, 247] on label "OFF" at bounding box center [912, 257] width 46 height 31
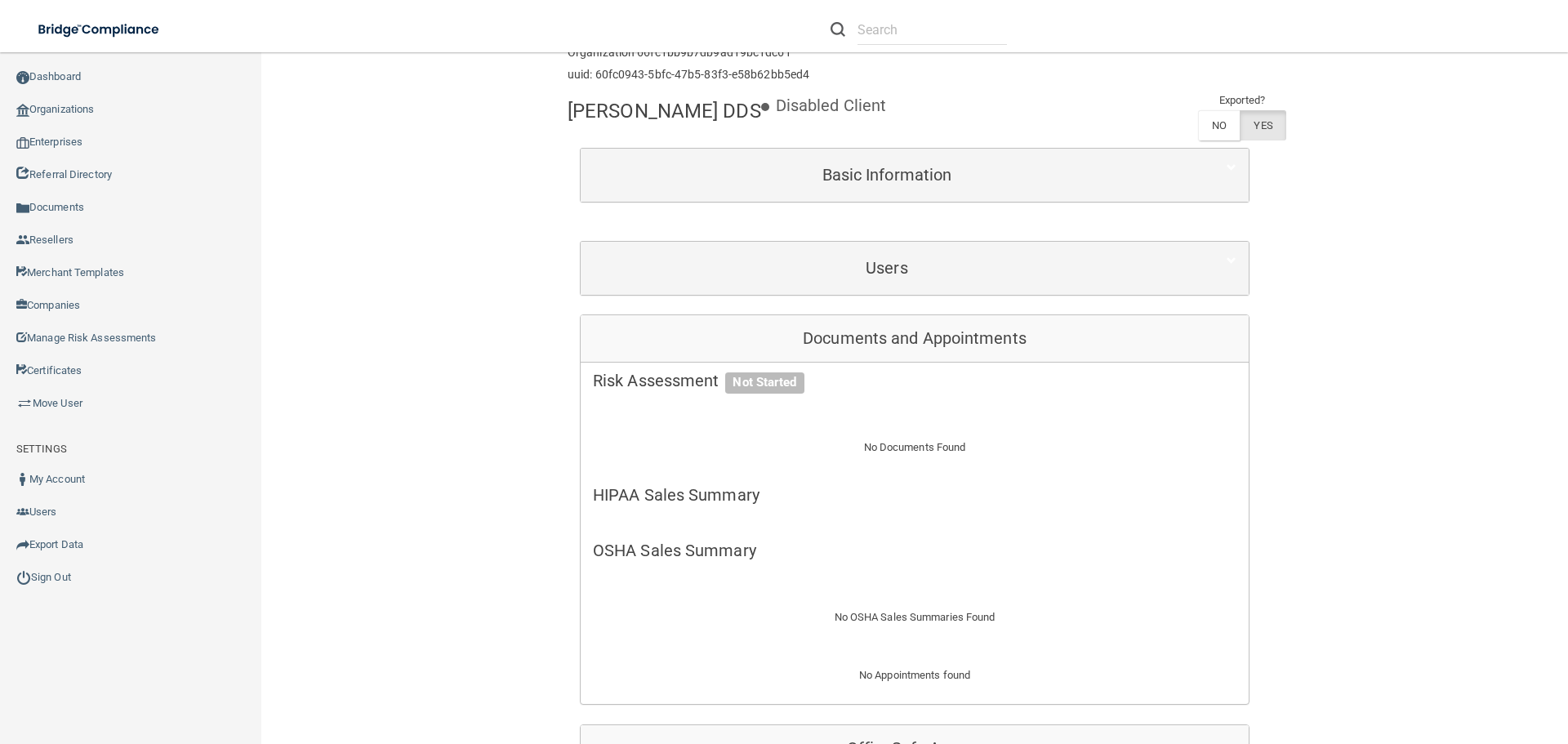
scroll to position [0, 0]
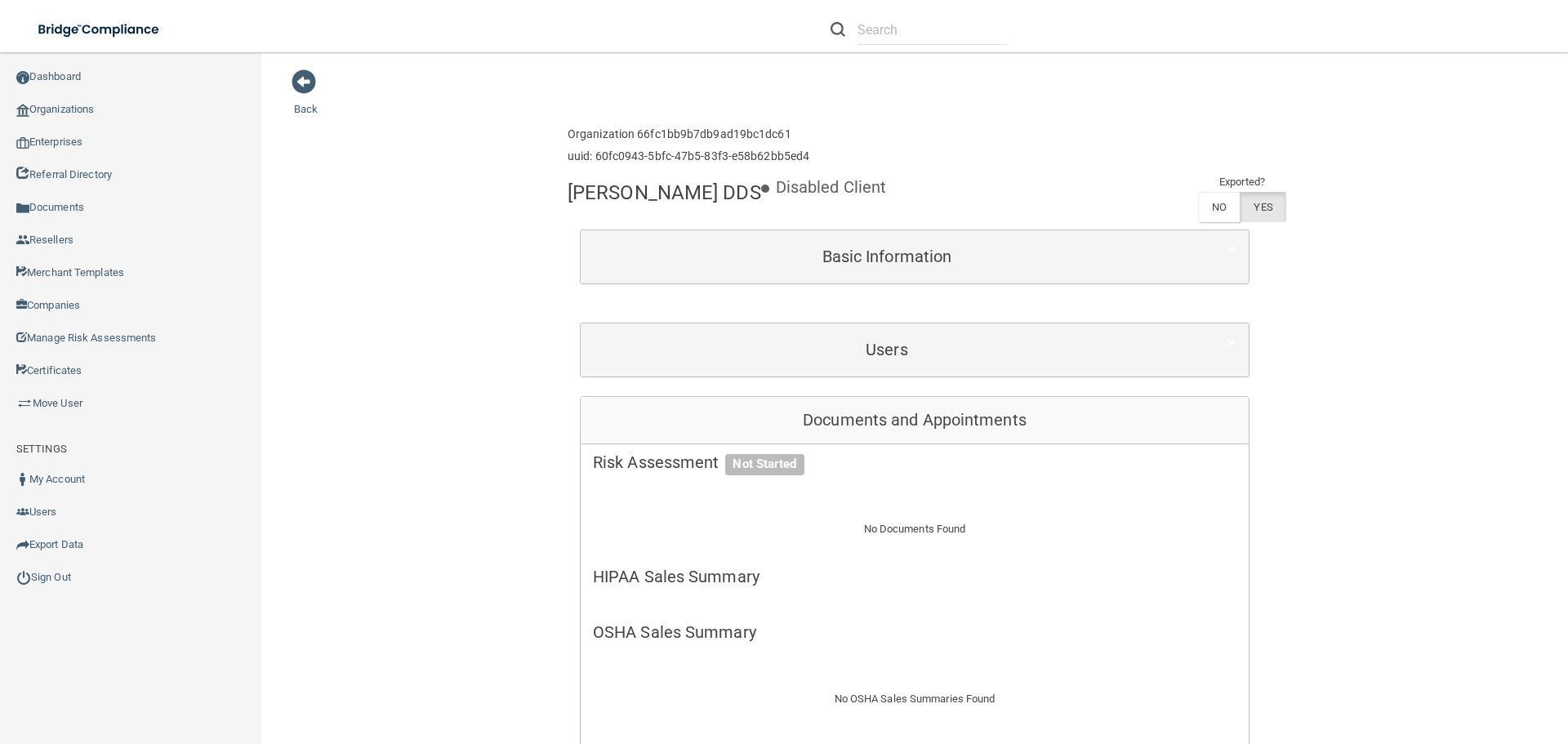
drag, startPoint x: 744, startPoint y: 192, endPoint x: 594, endPoint y: 192, distance: 150.0
copy h4 "[PERSON_NAME] DDS"
